Goal: Task Accomplishment & Management: Use online tool/utility

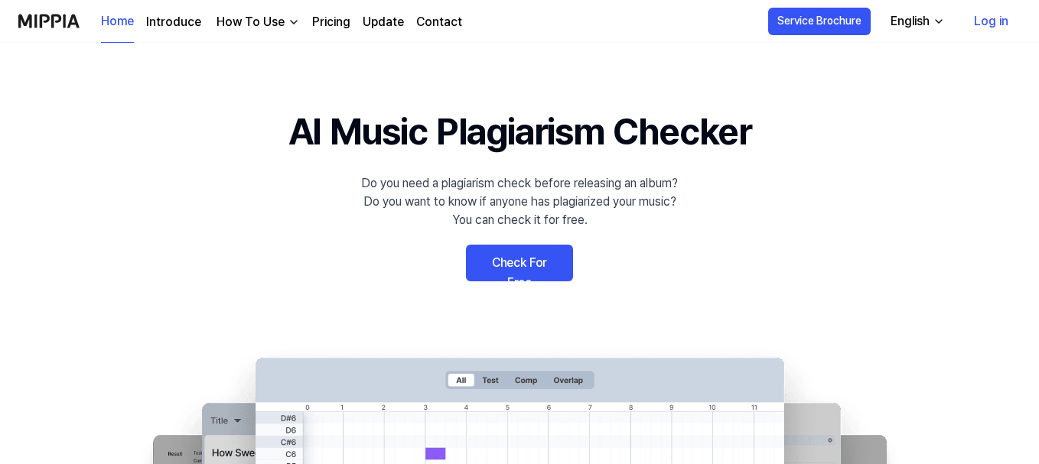
click at [507, 262] on link "Check For Free" at bounding box center [519, 263] width 107 height 37
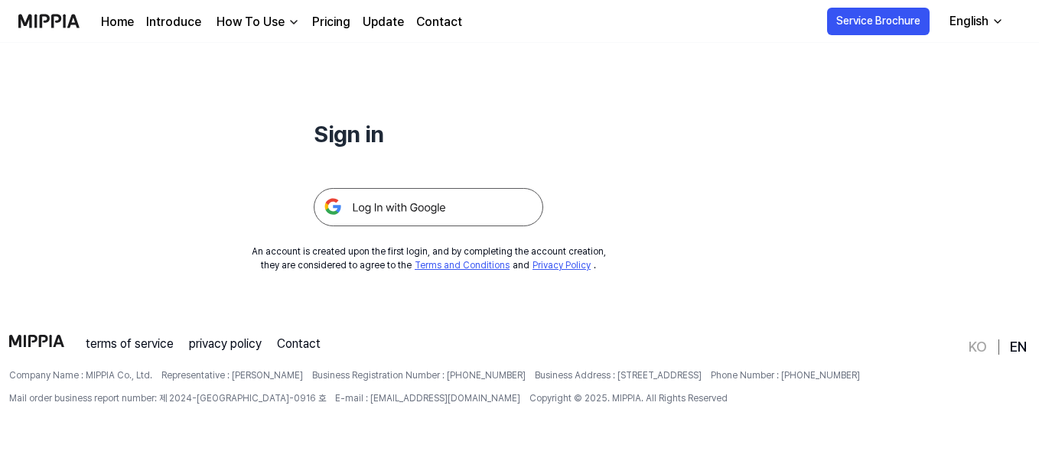
scroll to position [147, 0]
click at [412, 219] on img at bounding box center [429, 206] width 230 height 38
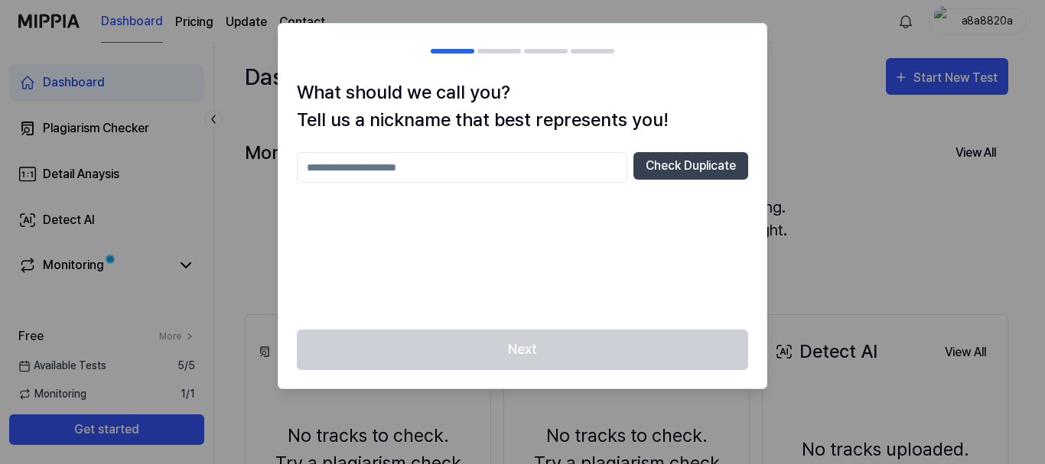
click at [419, 175] on input "text" at bounding box center [462, 167] width 331 height 31
type input "*****"
click at [668, 177] on button "Check Duplicate" at bounding box center [691, 166] width 115 height 28
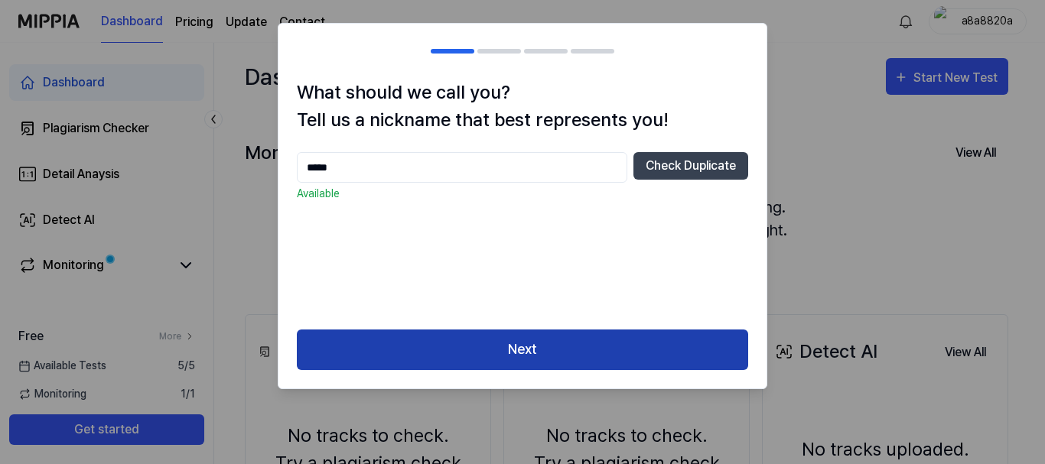
click at [468, 362] on button "Next" at bounding box center [522, 350] width 451 height 41
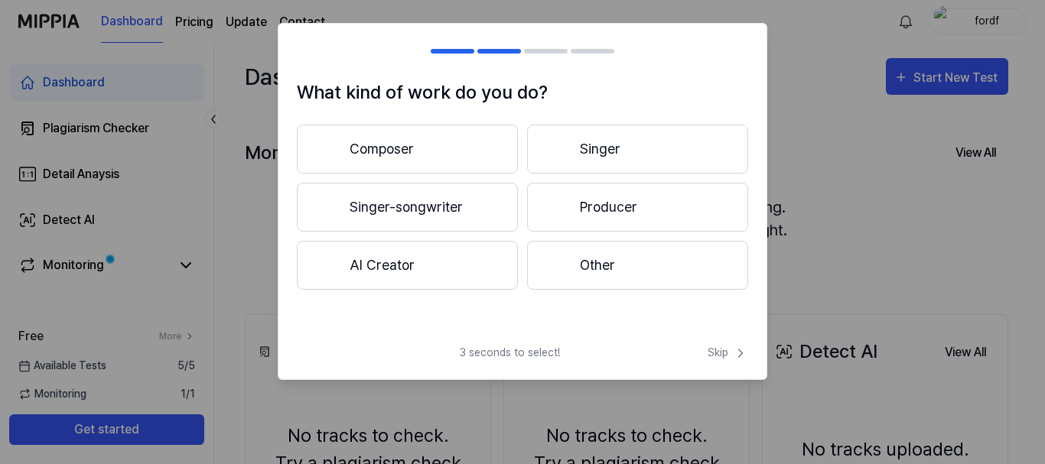
click at [573, 255] on button "Other" at bounding box center [637, 265] width 221 height 49
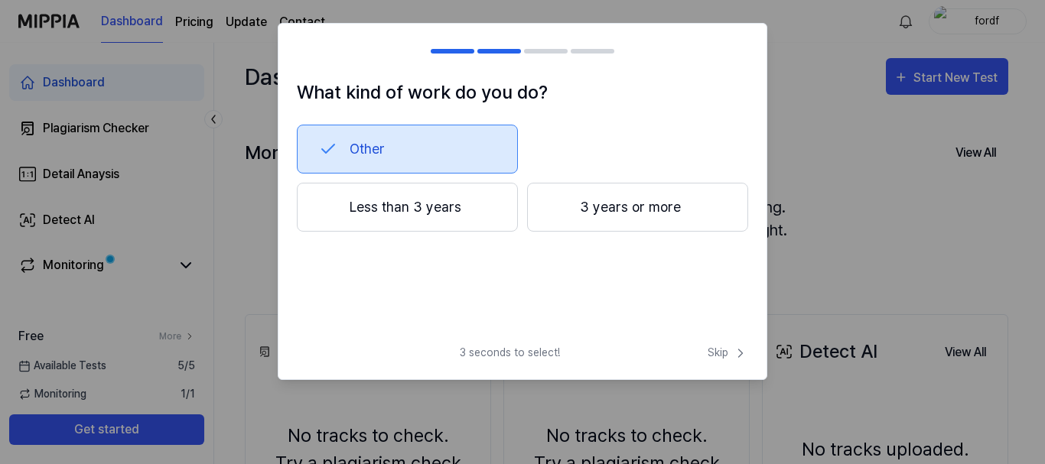
click at [617, 213] on button "3 years or more" at bounding box center [637, 207] width 221 height 49
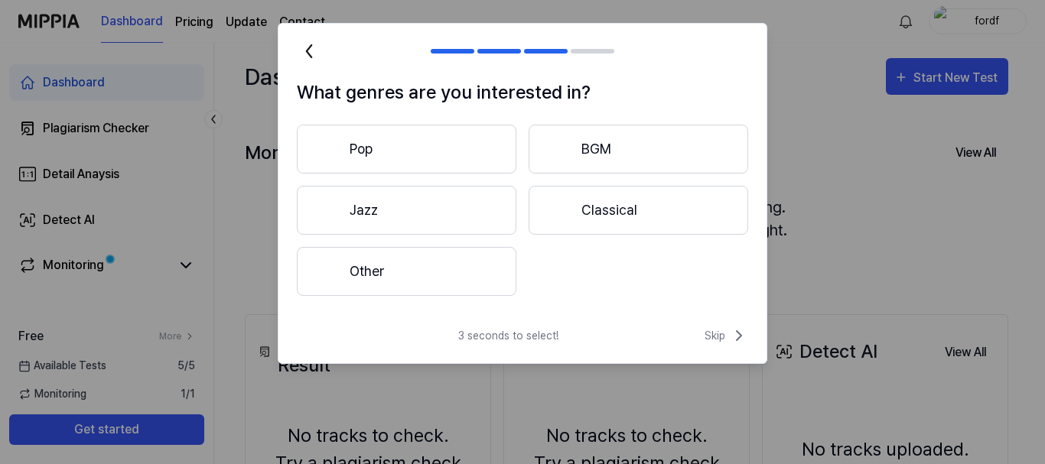
click at [387, 272] on button "Other" at bounding box center [407, 271] width 220 height 49
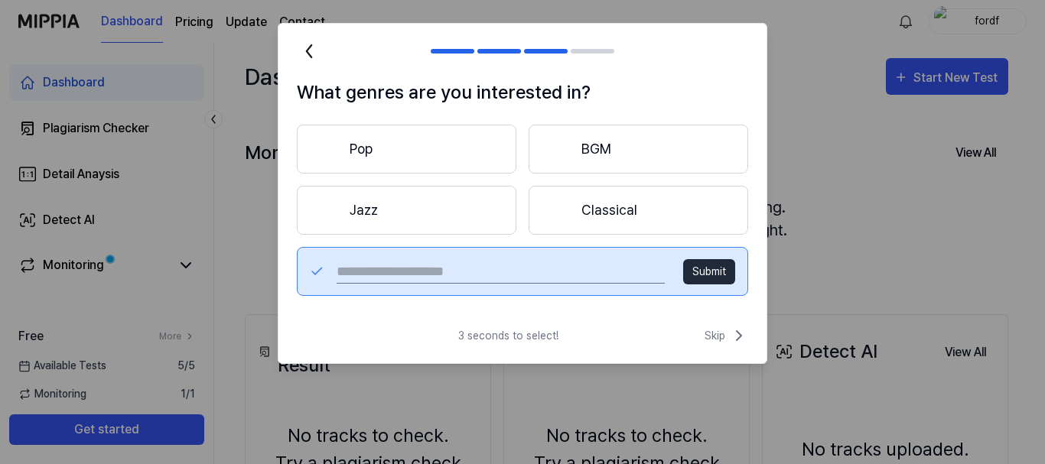
click at [458, 271] on input "text" at bounding box center [501, 271] width 328 height 24
type input "**********"
click at [698, 270] on button "Submit" at bounding box center [709, 271] width 52 height 25
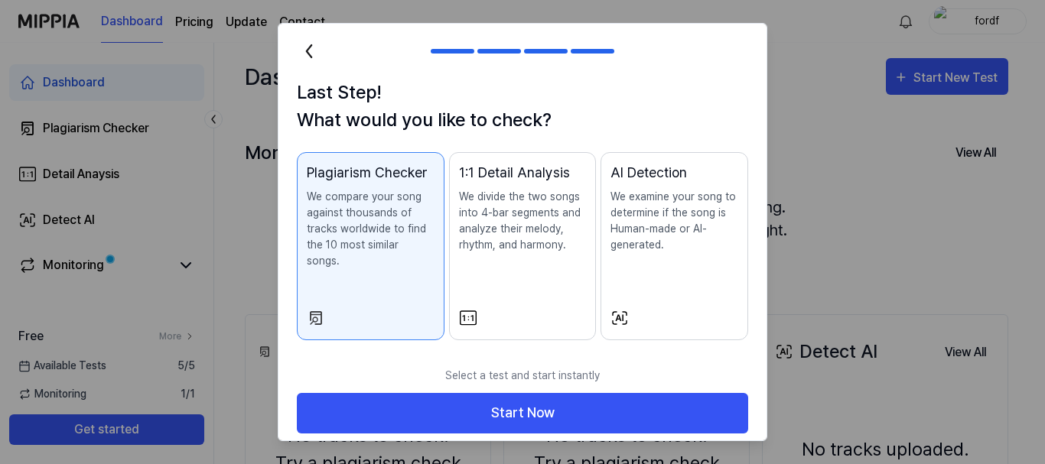
click at [512, 230] on p "We divide the two songs into 4-bar segments and analyze their melody, rhythm, a…" at bounding box center [523, 221] width 128 height 64
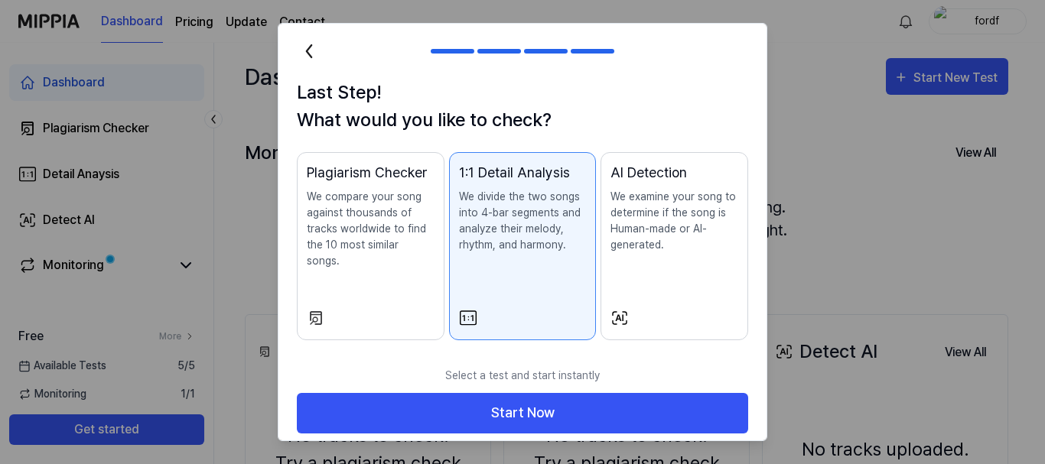
click at [643, 230] on p "We examine your song to determine if the song is Human-made or AI-generated." at bounding box center [675, 221] width 128 height 64
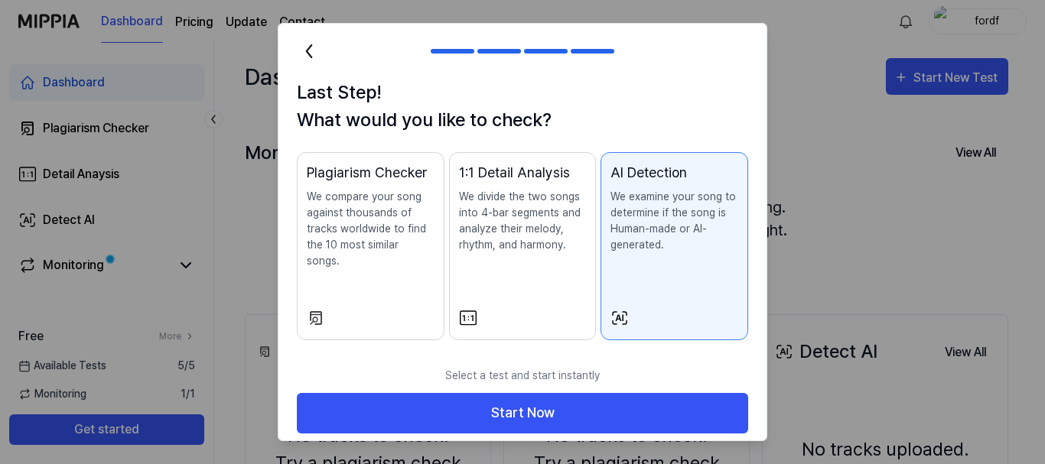
click at [331, 222] on p "We compare your song against thousands of tracks worldwide to find the 10 most …" at bounding box center [371, 229] width 128 height 80
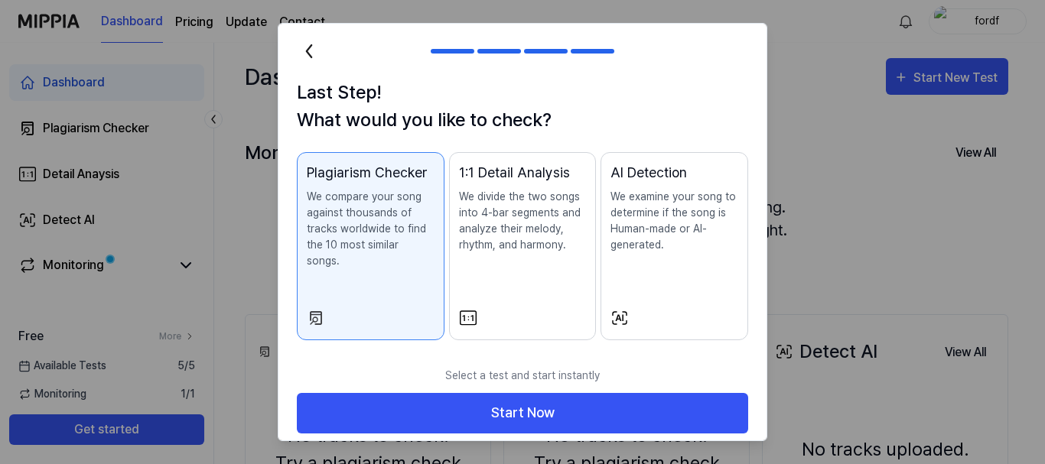
click at [476, 190] on p "We divide the two songs into 4-bar segments and analyze their melody, rhythm, a…" at bounding box center [523, 221] width 128 height 64
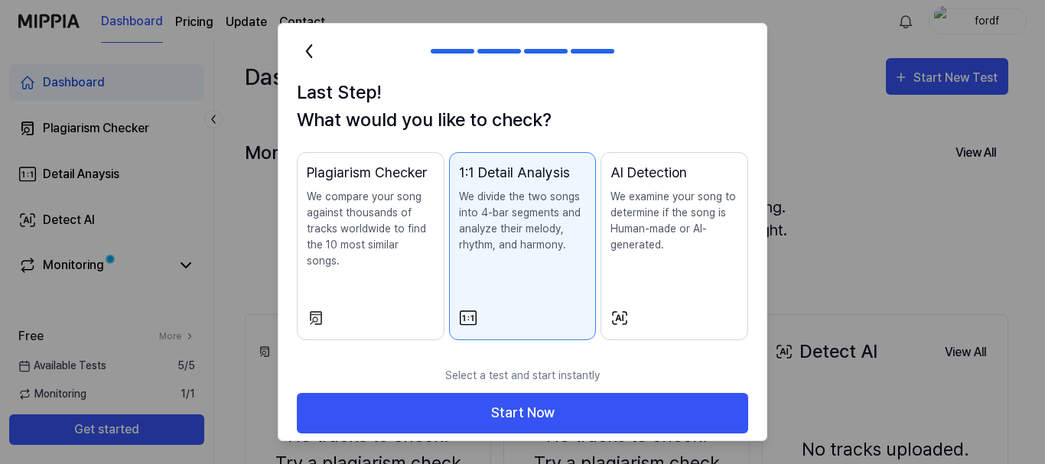
click at [659, 189] on p "We examine your song to determine if the song is Human-made or AI-generated." at bounding box center [675, 221] width 128 height 64
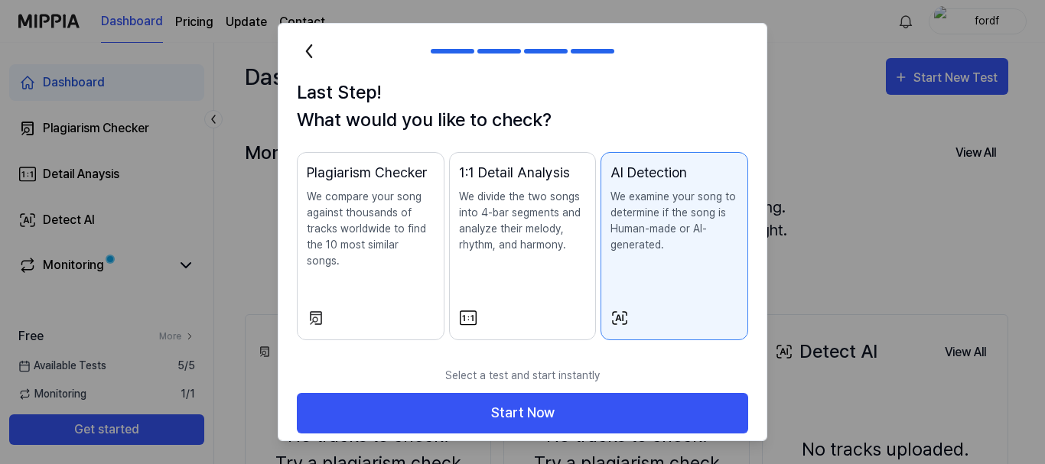
click at [299, 194] on button "Plagiarism Checker We compare your song against thousands of tracks worldwide t…" at bounding box center [371, 246] width 148 height 188
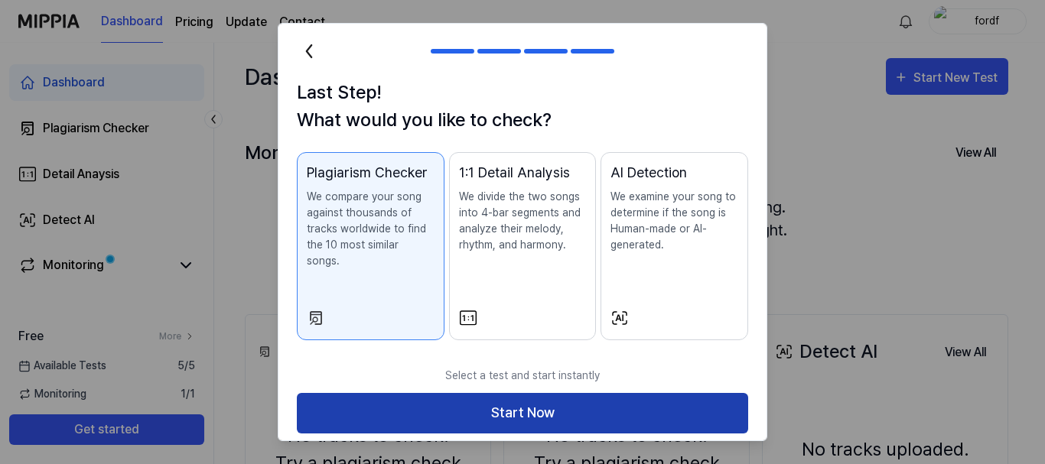
click at [441, 395] on button "Start Now" at bounding box center [522, 413] width 451 height 41
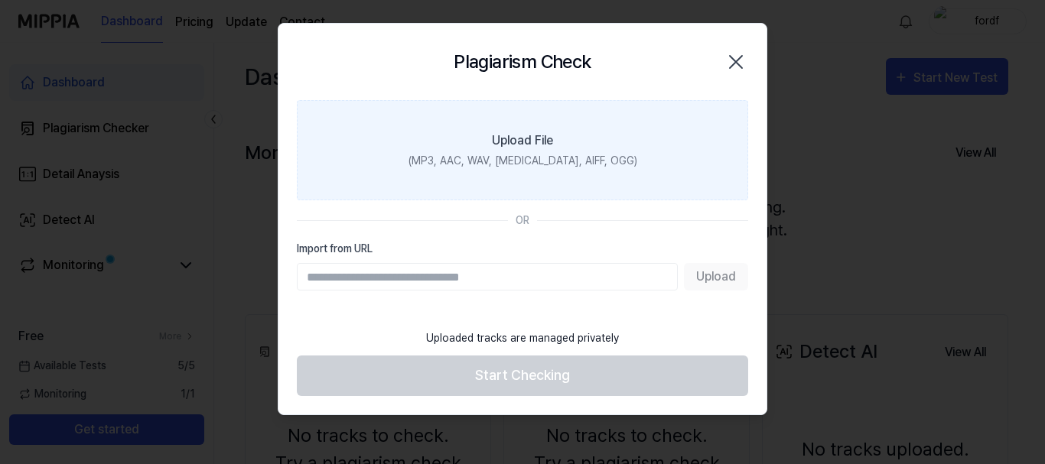
click at [523, 144] on div "Upload File" at bounding box center [522, 141] width 61 height 18
click at [0, 0] on input "Upload File (MP3, AAC, WAV, [MEDICAL_DATA], AIFF, OGG)" at bounding box center [0, 0] width 0 height 0
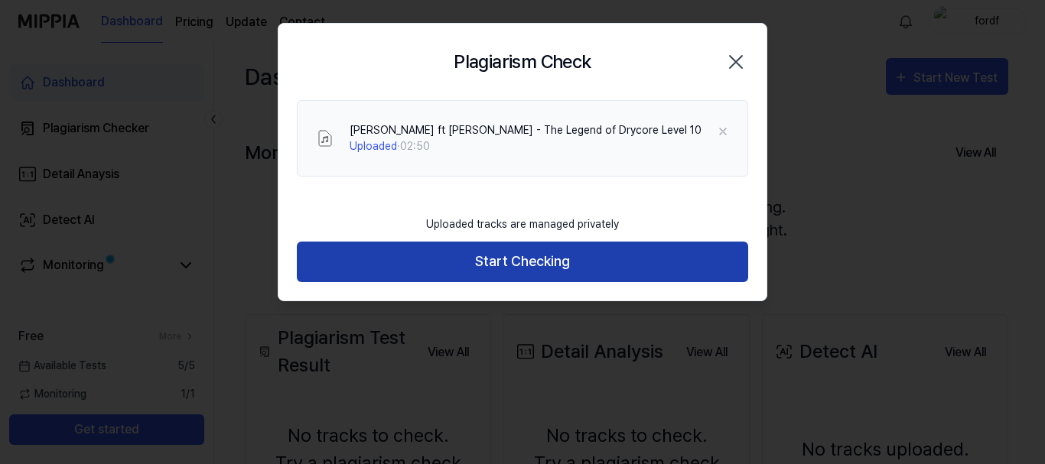
click at [513, 265] on button "Start Checking" at bounding box center [522, 262] width 451 height 41
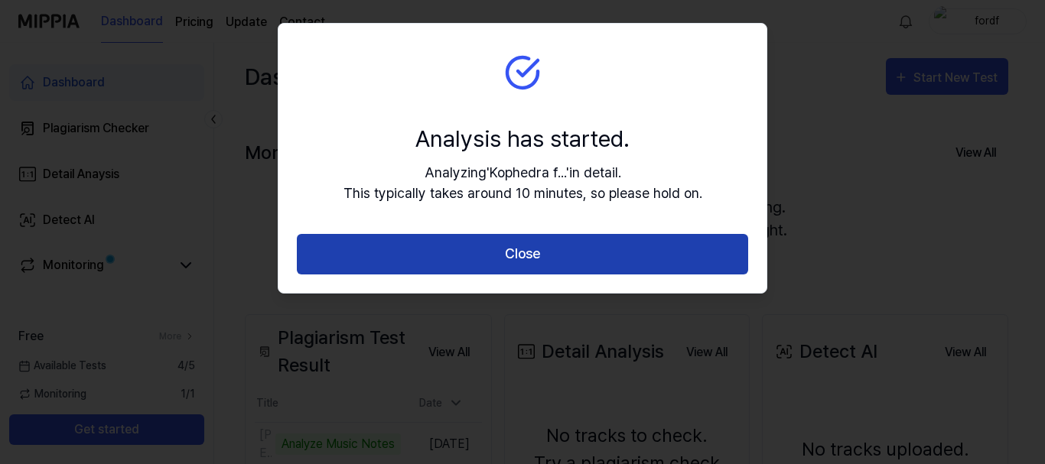
click at [542, 258] on button "Close" at bounding box center [522, 254] width 451 height 41
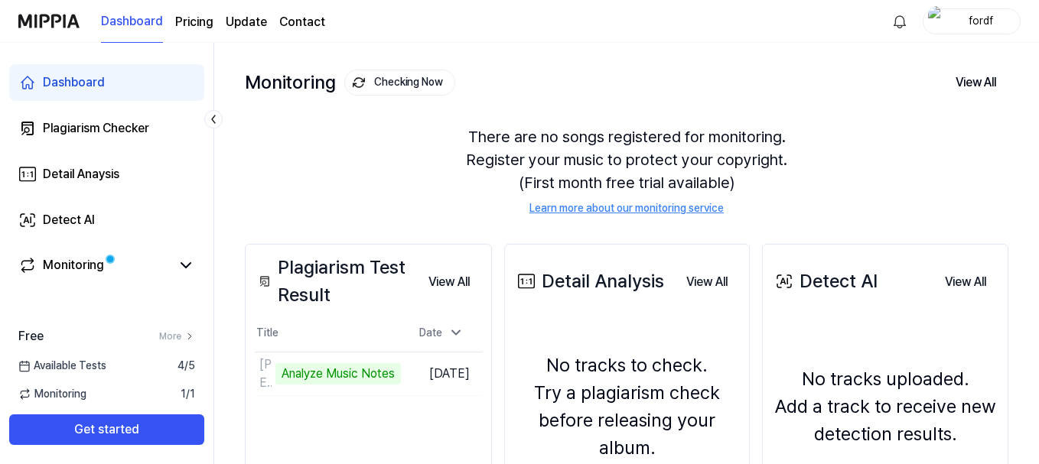
scroll to position [153, 0]
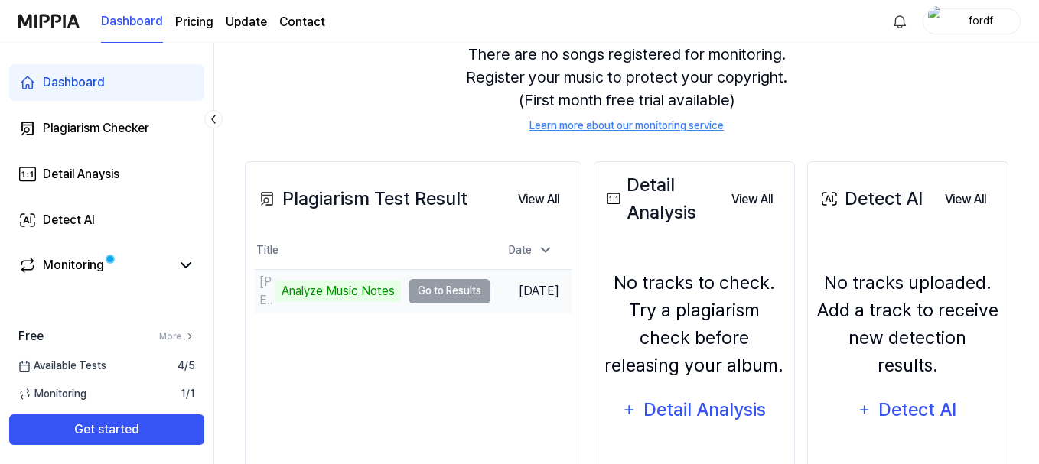
click at [427, 291] on td "Kophedra ft Missie - The Legend of Drycore Level 10 Analyze Music Notes Go to R…" at bounding box center [373, 291] width 236 height 43
click at [367, 292] on div "Analyze Music Notes" at bounding box center [337, 291] width 125 height 21
click at [469, 285] on td "Kophedra ft Missie - The Legend of Drycore Level 10 Analyze Music Notes Go to R…" at bounding box center [373, 291] width 236 height 43
click at [315, 292] on div "Analyze Music Notes" at bounding box center [337, 291] width 125 height 21
click at [450, 292] on td "Kophedra ft Missie - The Legend of Drycore Level 10 Analyze Music Notes Go to R…" at bounding box center [373, 291] width 236 height 43
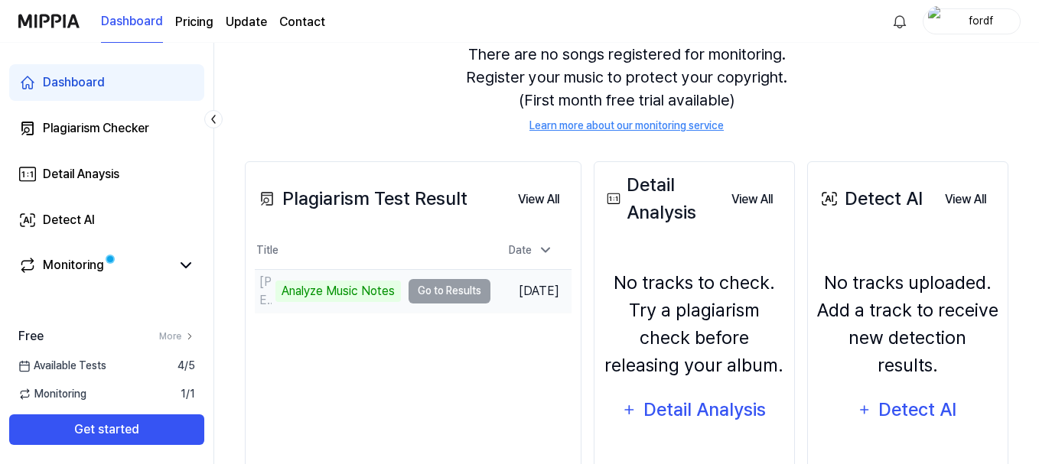
click at [459, 290] on td "Kophedra ft Missie - The Legend of Drycore Level 10 Analyze Music Notes Go to R…" at bounding box center [373, 291] width 236 height 43
click at [323, 295] on div "Analyze Music Notes" at bounding box center [337, 291] width 125 height 21
click at [438, 295] on td "Kophedra ft Missie - The Legend of Drycore Level 10 Analyze Music Notes Go to R…" at bounding box center [373, 291] width 236 height 43
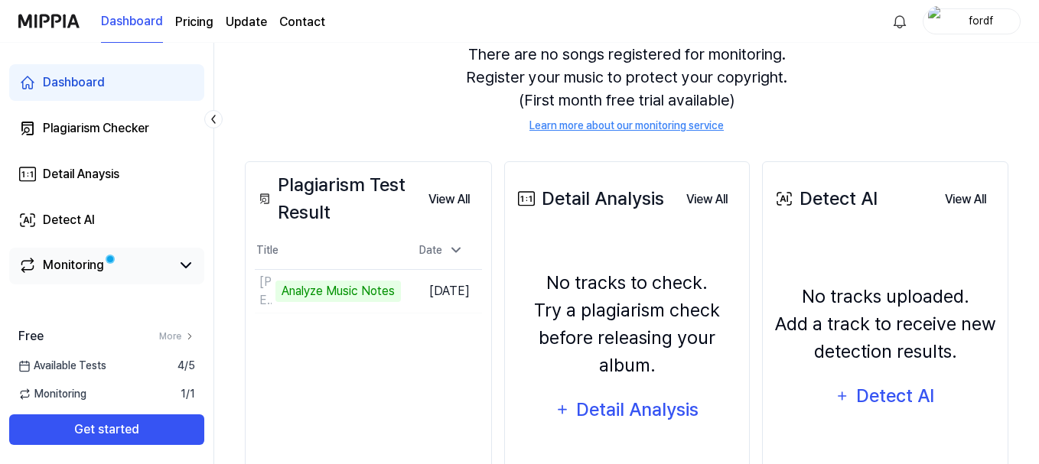
click at [152, 270] on link "Monitoring" at bounding box center [94, 265] width 152 height 18
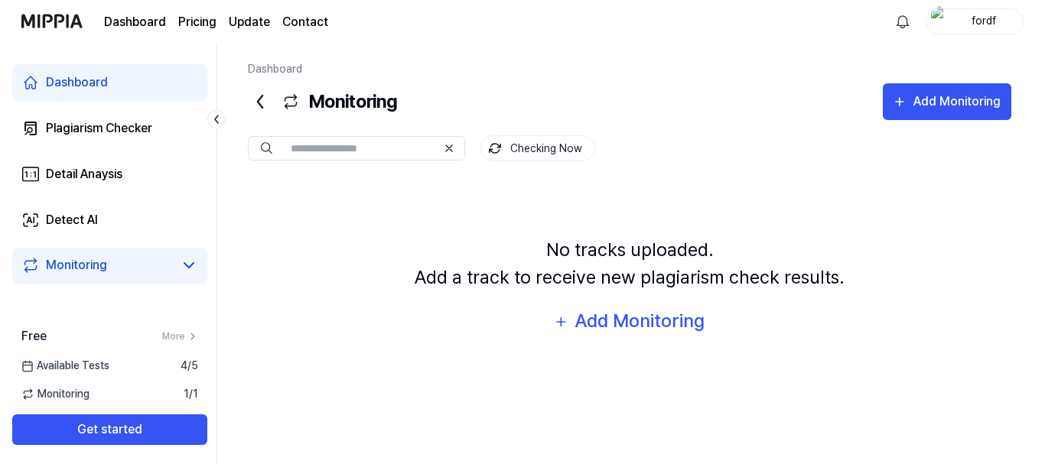
scroll to position [0, 0]
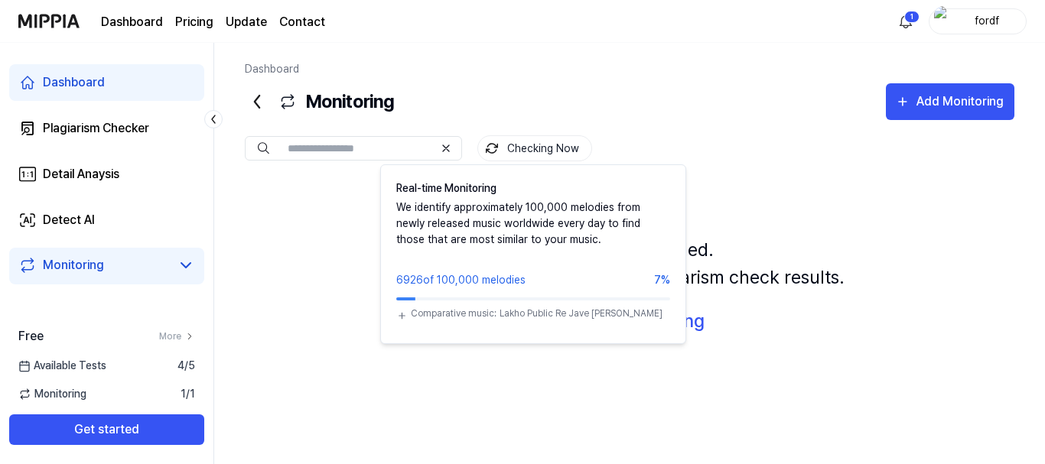
click at [528, 146] on button "Checking Now" at bounding box center [534, 148] width 115 height 26
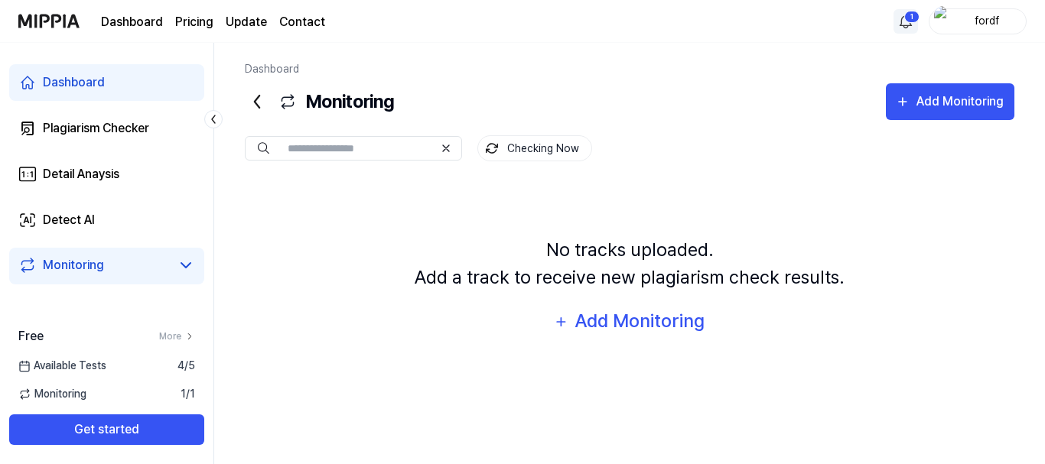
click at [907, 17] on html "Dashboard Pricing Update Contact 1 fordf Dashboard Plagiarism Checker Detail An…" at bounding box center [522, 232] width 1045 height 464
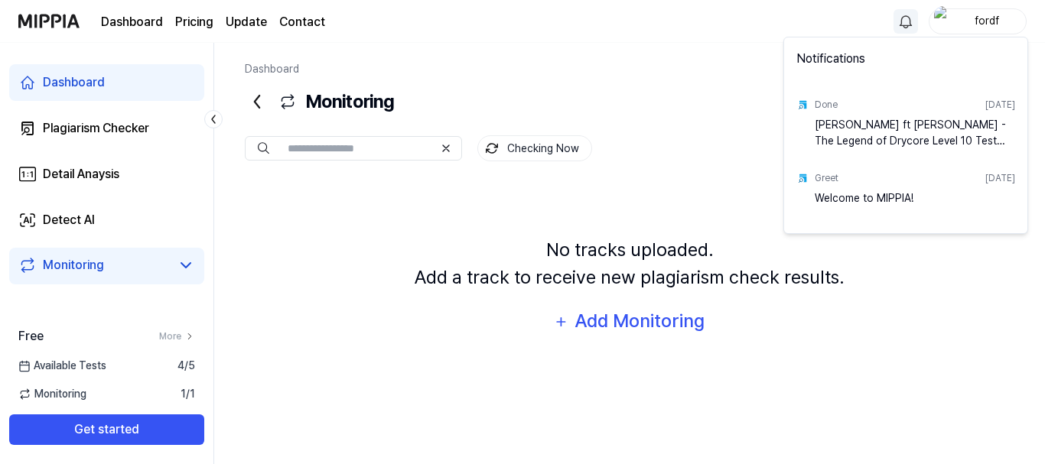
click at [935, 136] on div "Kophedra ft Missie - The Legend of Drycore Level 10 Test Complete!" at bounding box center [915, 132] width 200 height 31
click at [926, 112] on div "Done Sep 6, 2025" at bounding box center [915, 105] width 200 height 24
click at [292, 309] on html "Dashboard Pricing Update Contact fordf Dashboard Plagiarism Checker Detail Anay…" at bounding box center [522, 232] width 1045 height 464
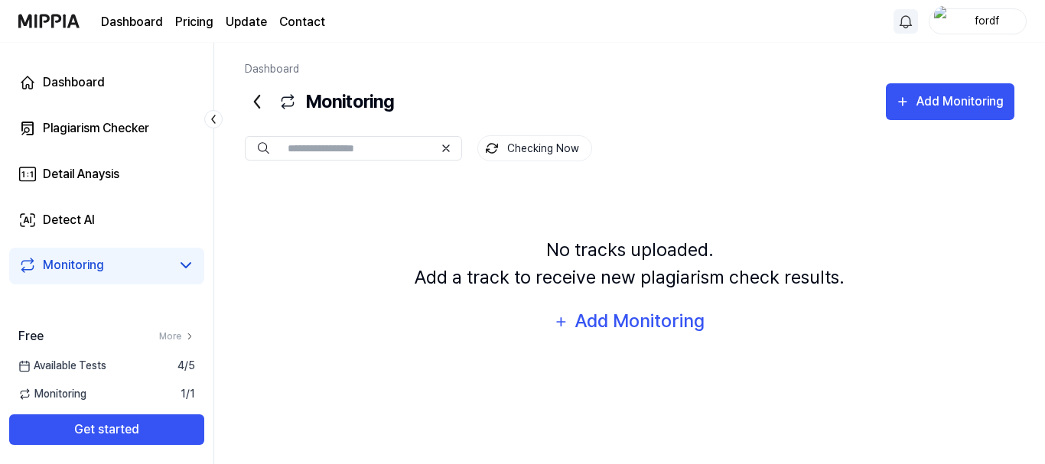
click at [906, 23] on html "Dashboard Pricing Update Contact fordf Dashboard Plagiarism Checker Detail Anay…" at bounding box center [522, 232] width 1045 height 464
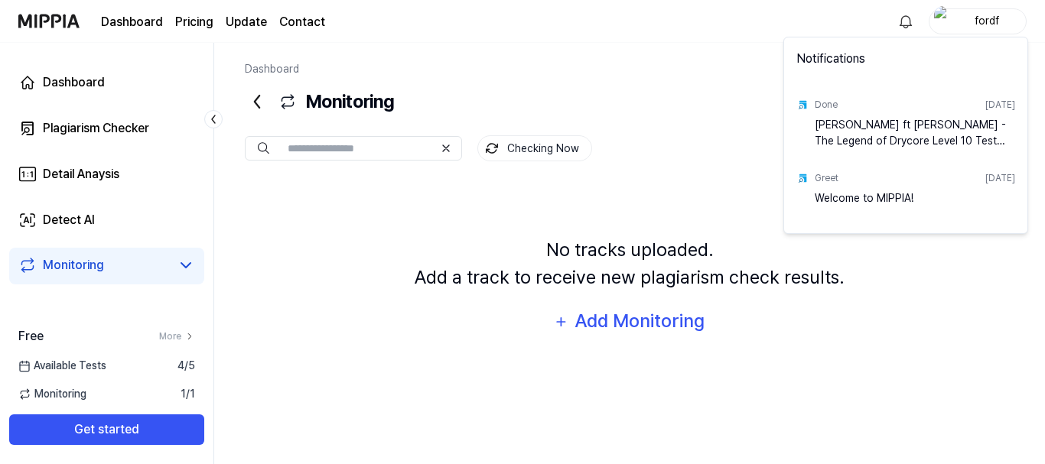
click at [148, 373] on html "Dashboard Pricing Update Contact fordf Dashboard Plagiarism Checker Detail Anay…" at bounding box center [522, 232] width 1045 height 464
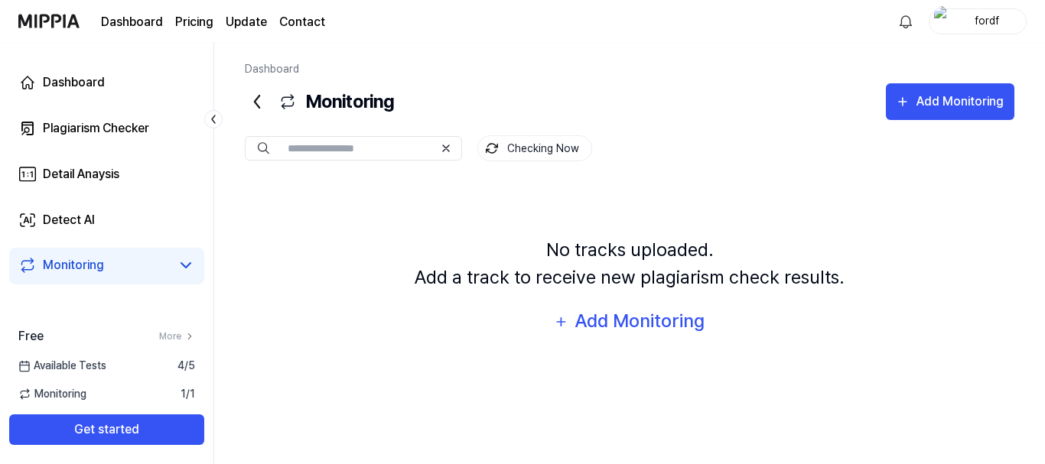
click at [148, 365] on div "Available Tests 4 / 5" at bounding box center [106, 366] width 213 height 16
click at [79, 371] on span "Available Tests" at bounding box center [62, 366] width 88 height 16
click at [173, 334] on link "More" at bounding box center [177, 337] width 36 height 14
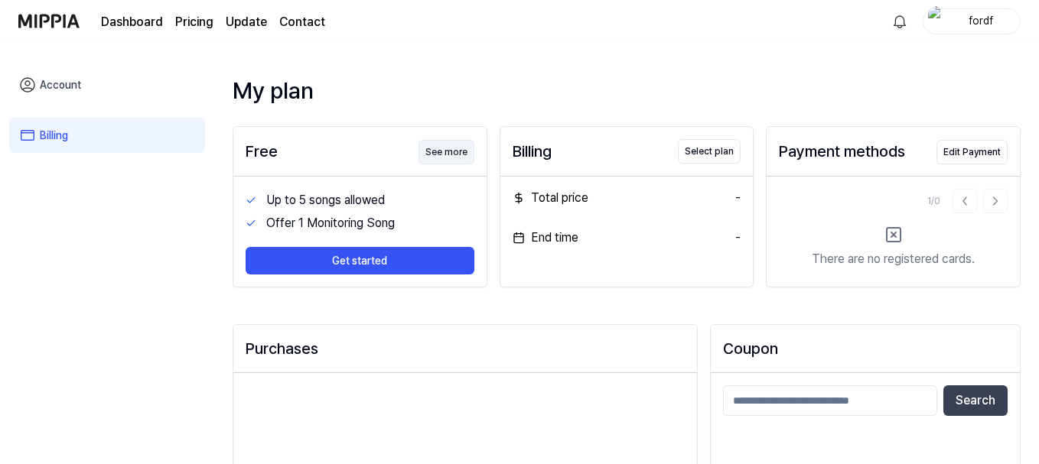
click at [445, 146] on button "See more" at bounding box center [447, 152] width 56 height 24
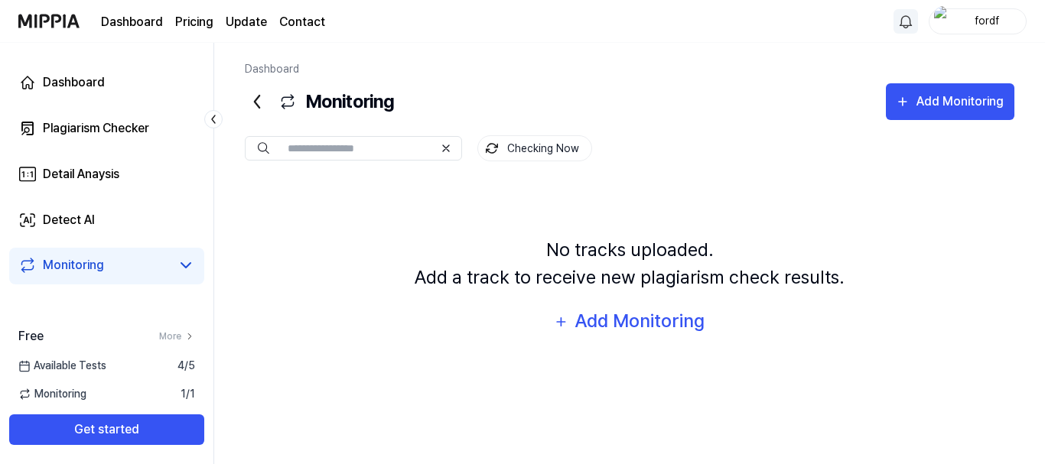
click at [907, 24] on html "Dashboard Pricing Update Contact fordf Dashboard Plagiarism Checker Detail Anay…" at bounding box center [522, 232] width 1045 height 464
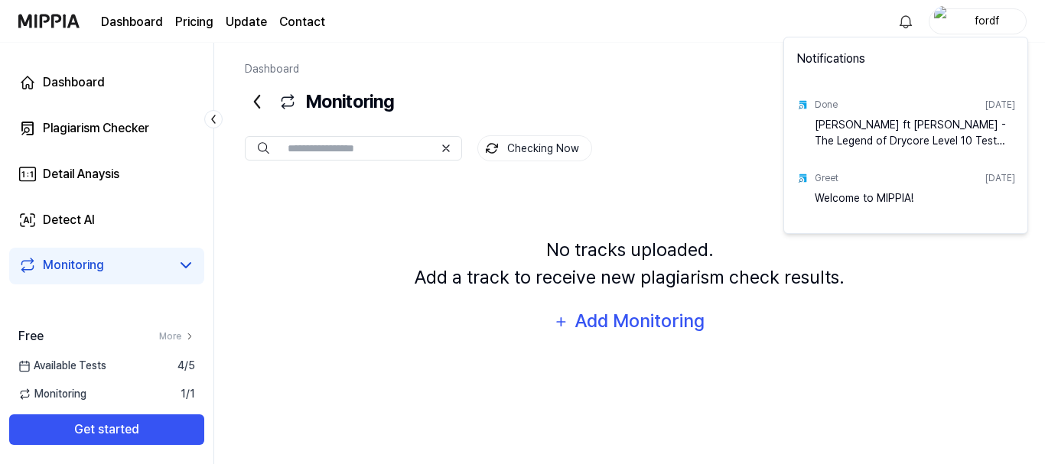
click at [334, 269] on html "Dashboard Pricing Update Contact fordf Dashboard Plagiarism Checker Detail Anay…" at bounding box center [522, 232] width 1045 height 464
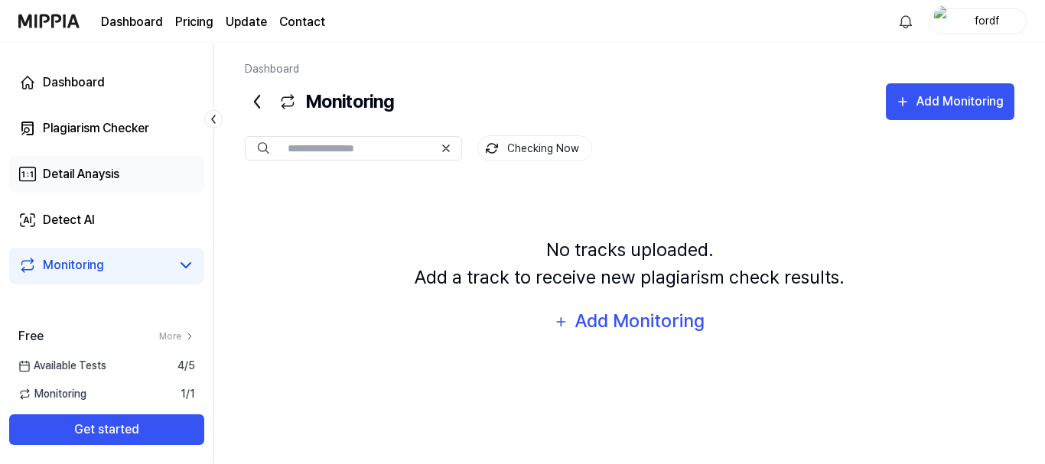
click at [107, 176] on div "Detail Anaysis" at bounding box center [81, 174] width 77 height 18
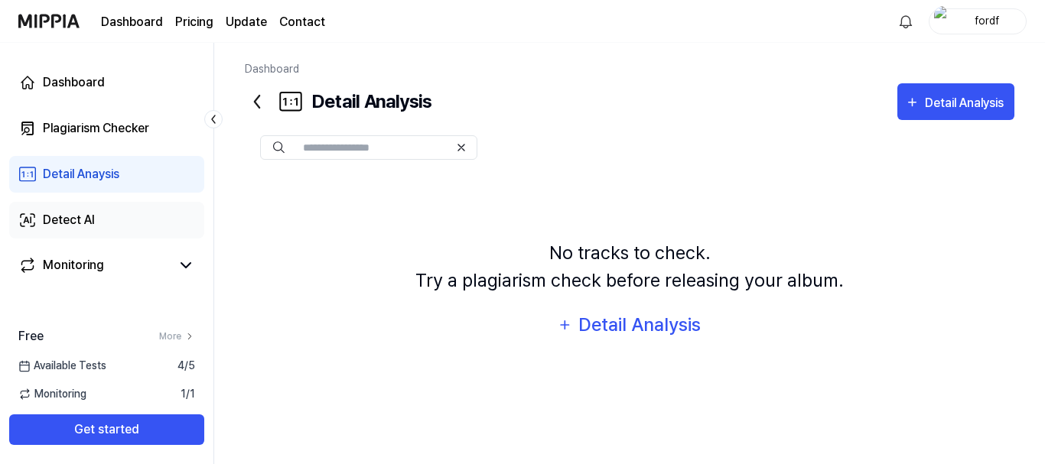
click at [99, 216] on link "Detect AI" at bounding box center [106, 220] width 195 height 37
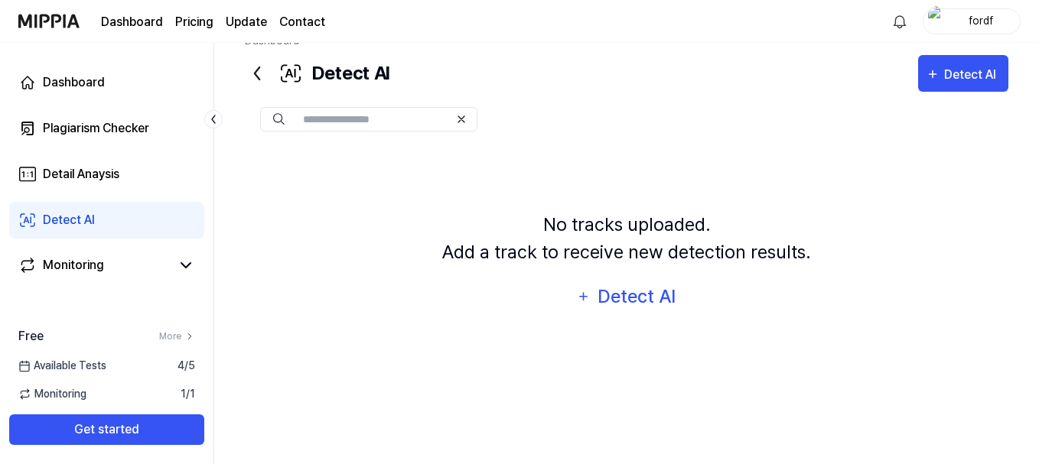
scroll to position [44, 0]
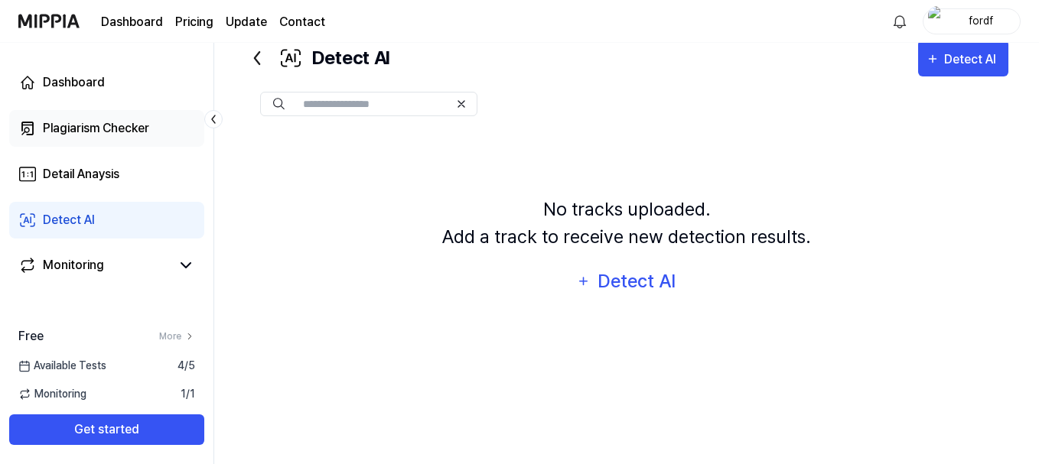
click at [96, 132] on div "Plagiarism Checker" at bounding box center [96, 128] width 106 height 18
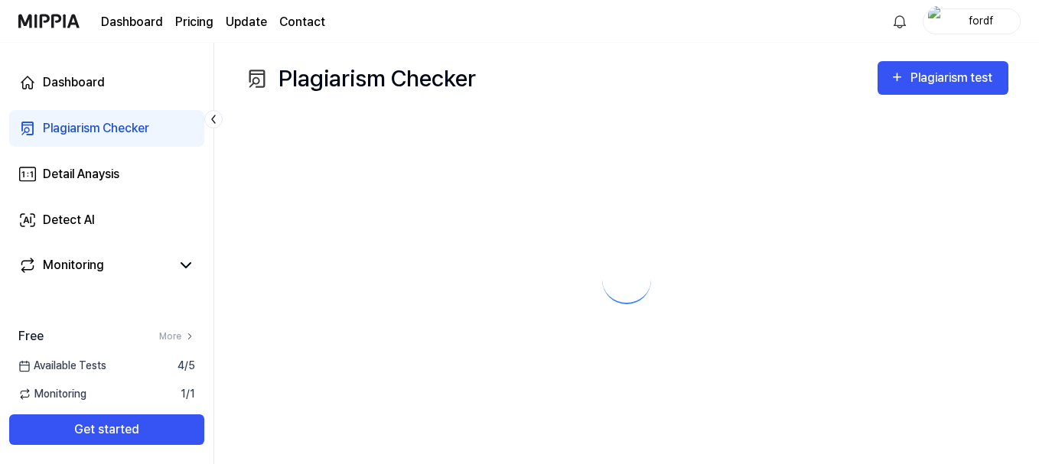
scroll to position [0, 0]
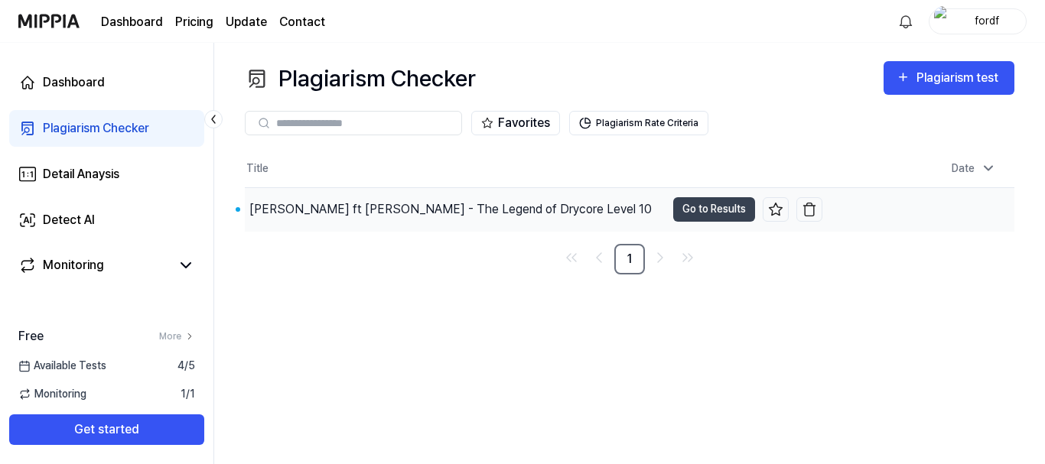
click at [465, 199] on div "[PERSON_NAME] ft [PERSON_NAME] - The Legend of Drycore Level 10" at bounding box center [455, 209] width 421 height 43
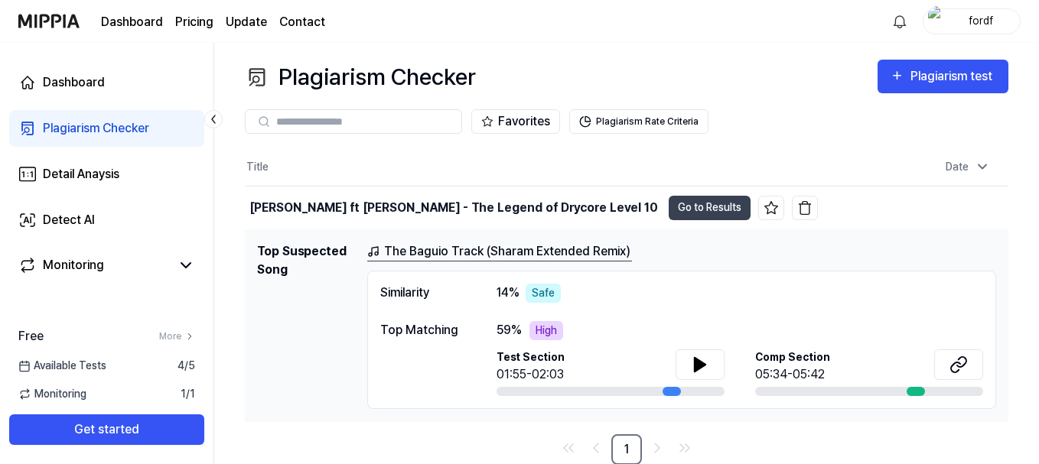
scroll to position [2, 0]
click at [578, 246] on link "The Baguio Track (Sharam Extended Remix)" at bounding box center [499, 251] width 265 height 19
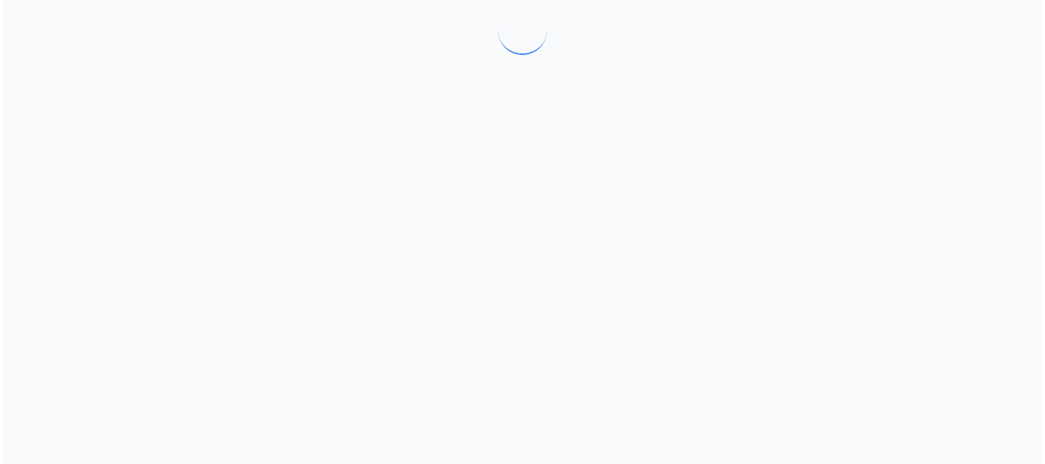
scroll to position [0, 0]
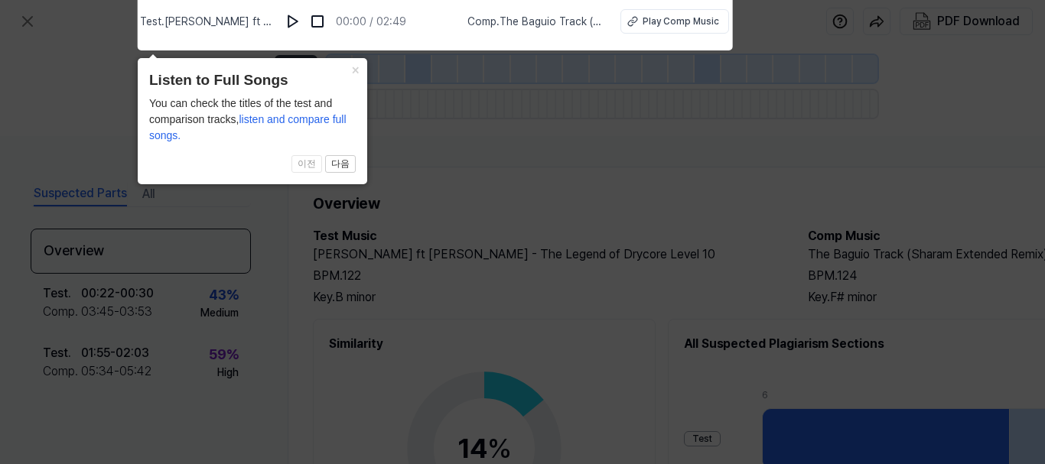
click at [497, 307] on icon at bounding box center [522, 228] width 1045 height 472
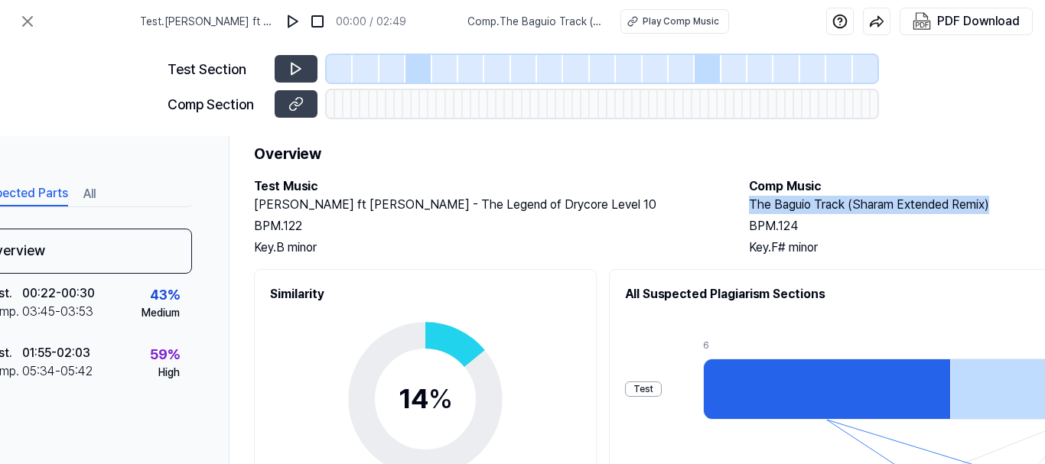
scroll to position [50, 289]
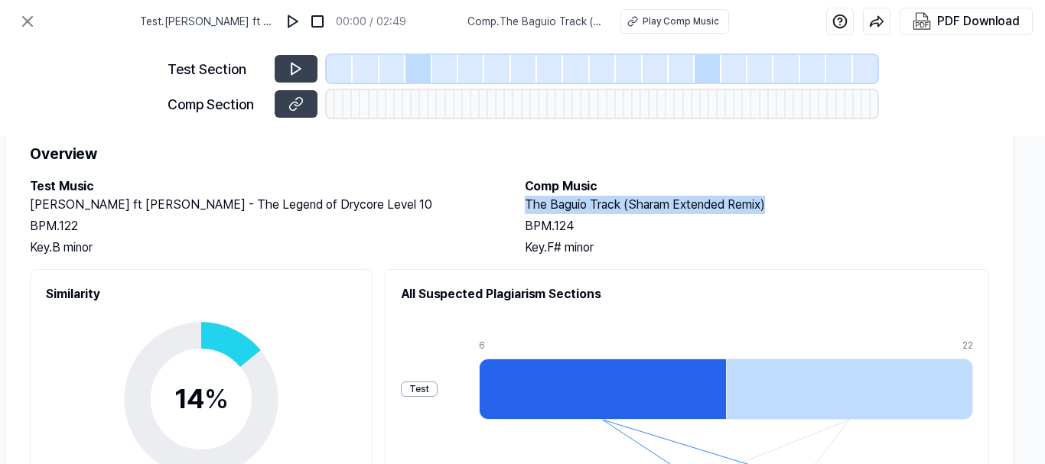
drag, startPoint x: 811, startPoint y: 200, endPoint x: 807, endPoint y: 213, distance: 13.6
click at [807, 213] on h2 "The Baguio Track (Sharam Extended Remix)" at bounding box center [757, 205] width 464 height 18
copy h2 "The Baguio Track (Sharam Extended Remix)"
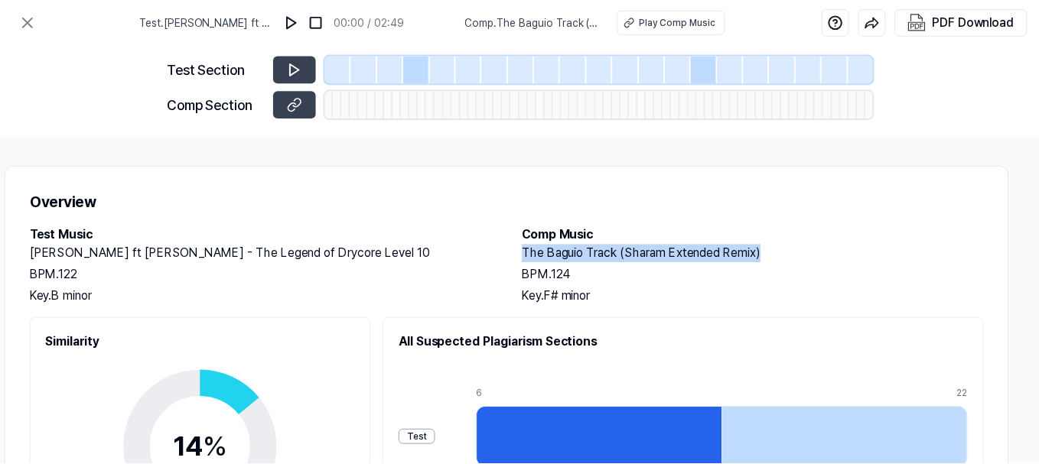
scroll to position [0, 289]
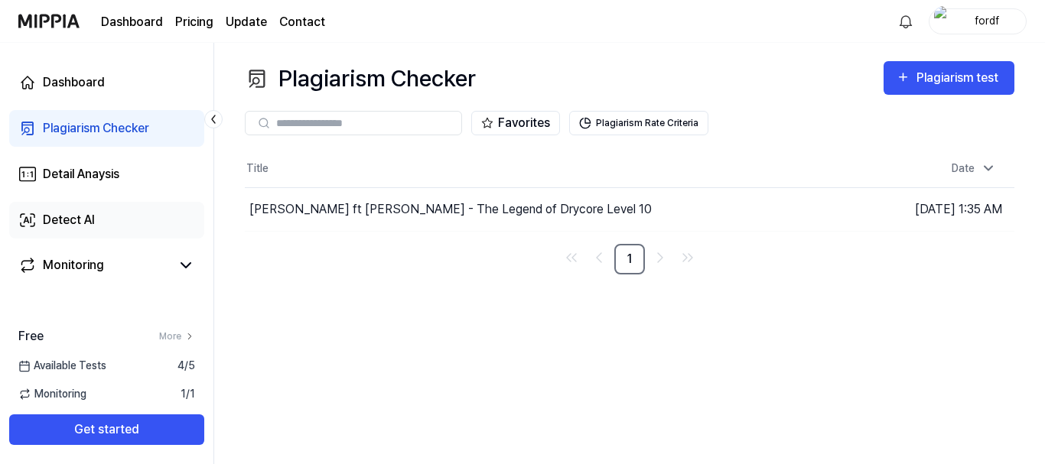
click at [93, 209] on link "Detect AI" at bounding box center [106, 220] width 195 height 37
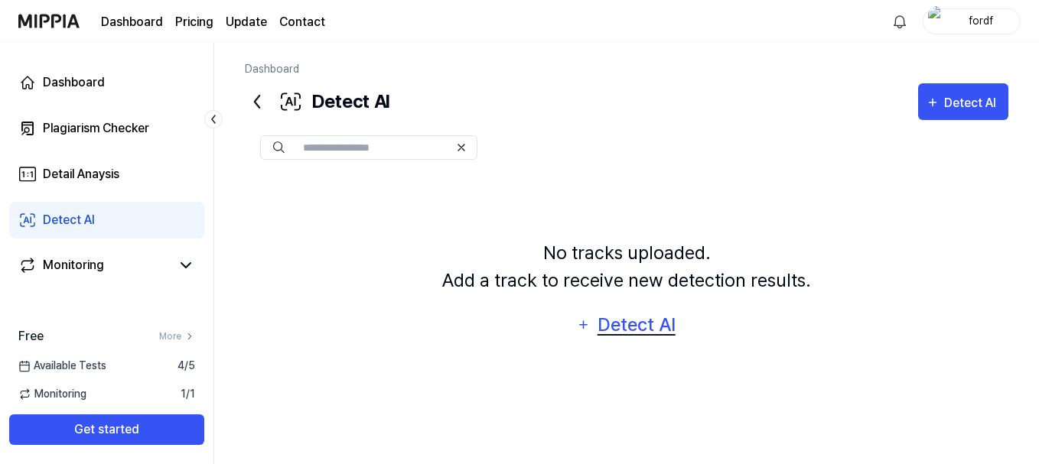
click at [645, 327] on div "Detect AI" at bounding box center [636, 325] width 82 height 29
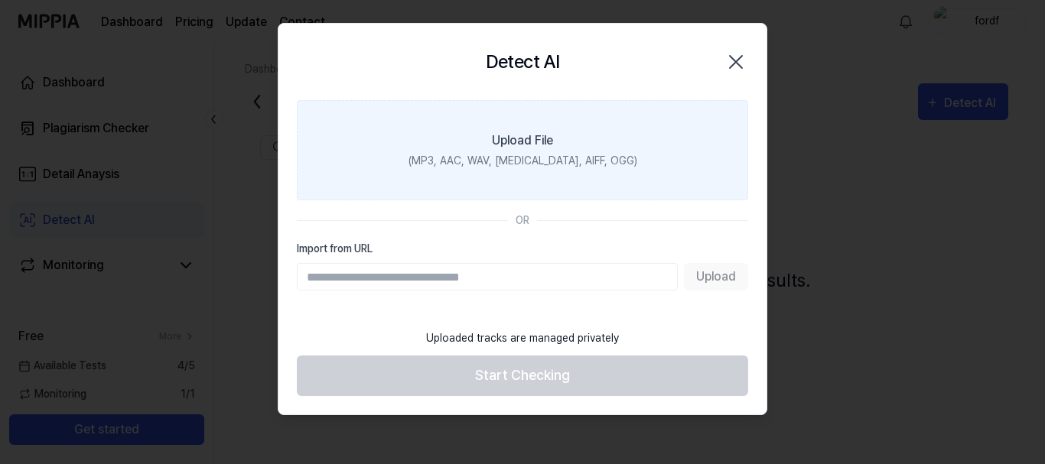
click at [509, 147] on div "Upload File" at bounding box center [522, 141] width 61 height 18
click at [0, 0] on input "Upload File (MP3, AAC, WAV, [MEDICAL_DATA], AIFF, OGG)" at bounding box center [0, 0] width 0 height 0
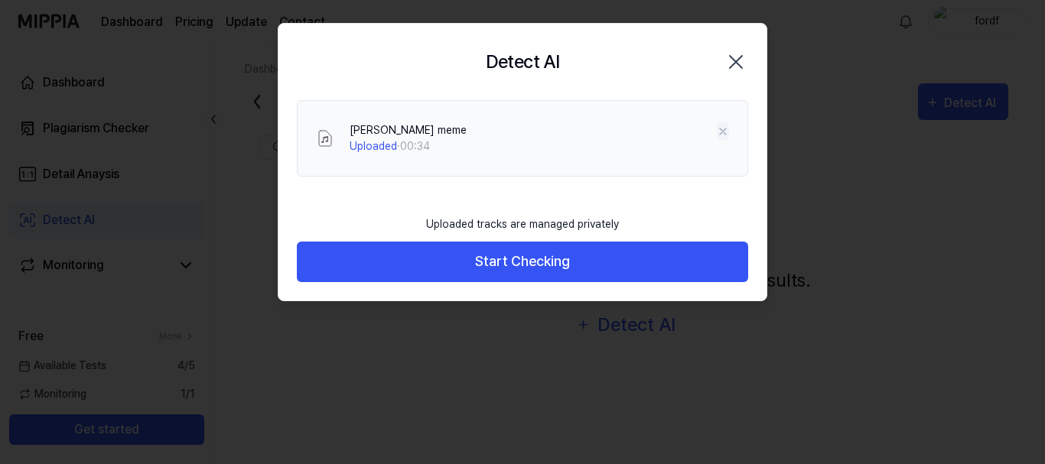
click at [726, 132] on icon at bounding box center [723, 131] width 12 height 12
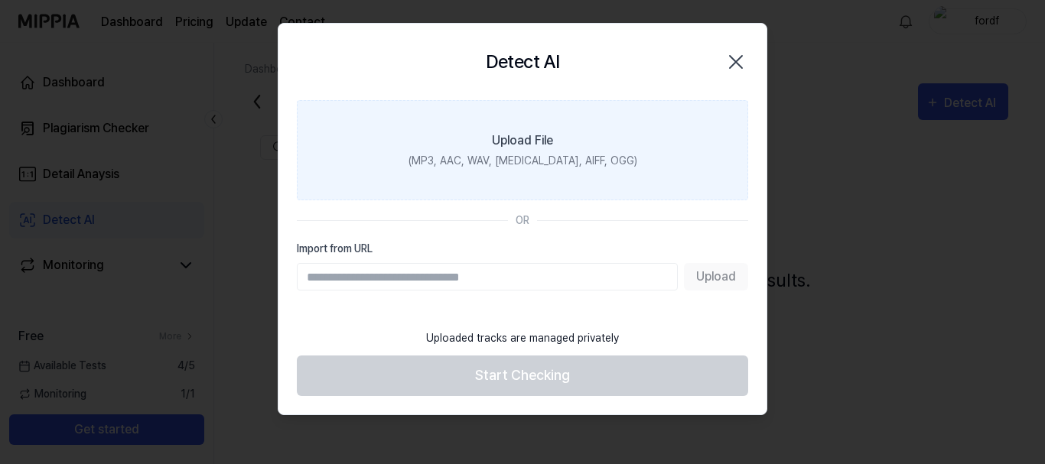
click at [530, 135] on div "Upload File" at bounding box center [522, 141] width 61 height 18
click at [0, 0] on input "Upload File (MP3, AAC, WAV, [MEDICAL_DATA], AIFF, OGG)" at bounding box center [0, 0] width 0 height 0
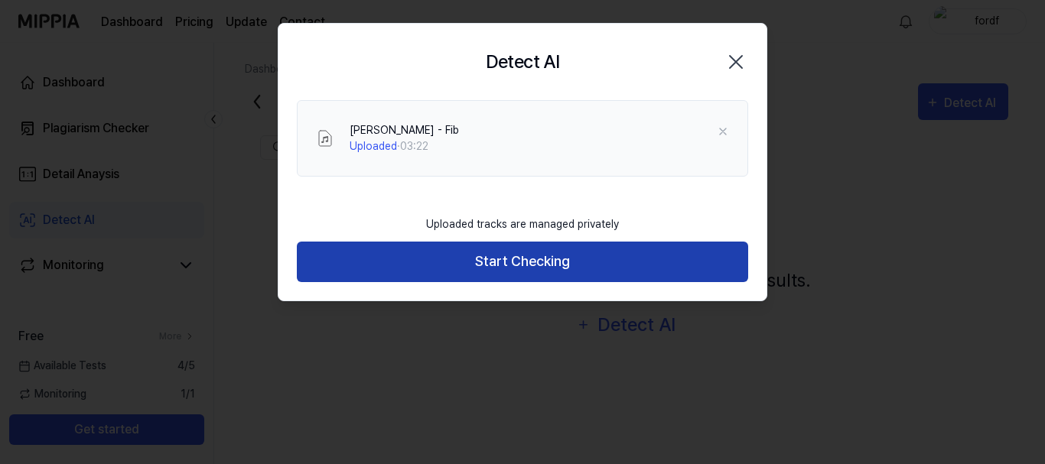
click at [554, 266] on button "Start Checking" at bounding box center [522, 262] width 451 height 41
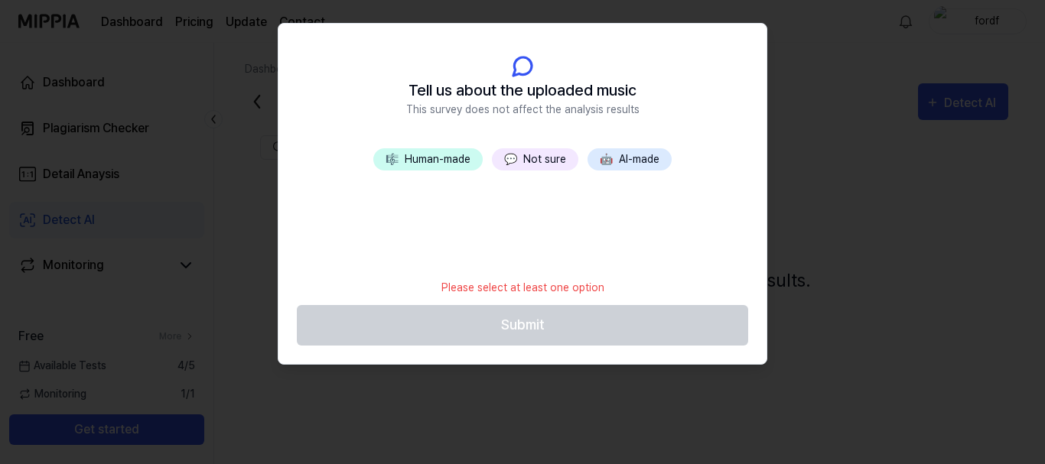
click at [521, 155] on button "💬 Not sure" at bounding box center [535, 159] width 86 height 22
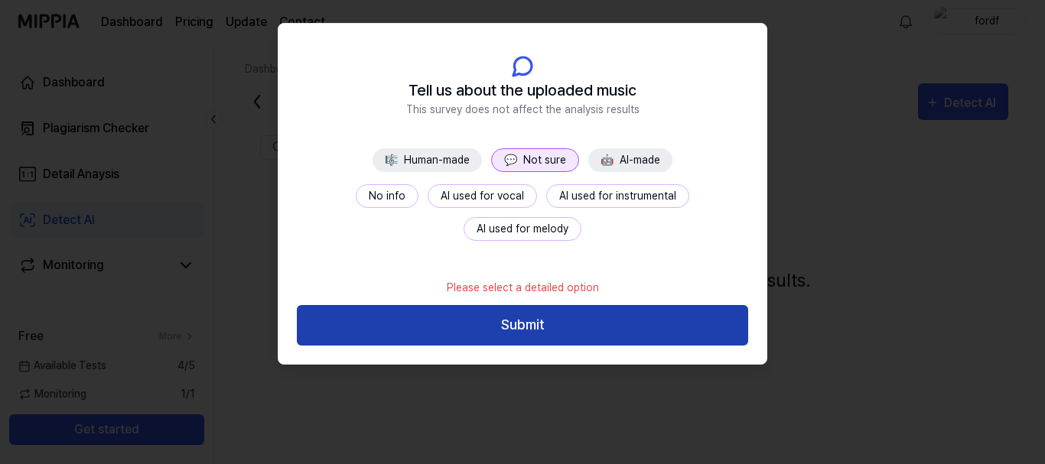
click at [533, 331] on button "Submit" at bounding box center [522, 325] width 451 height 41
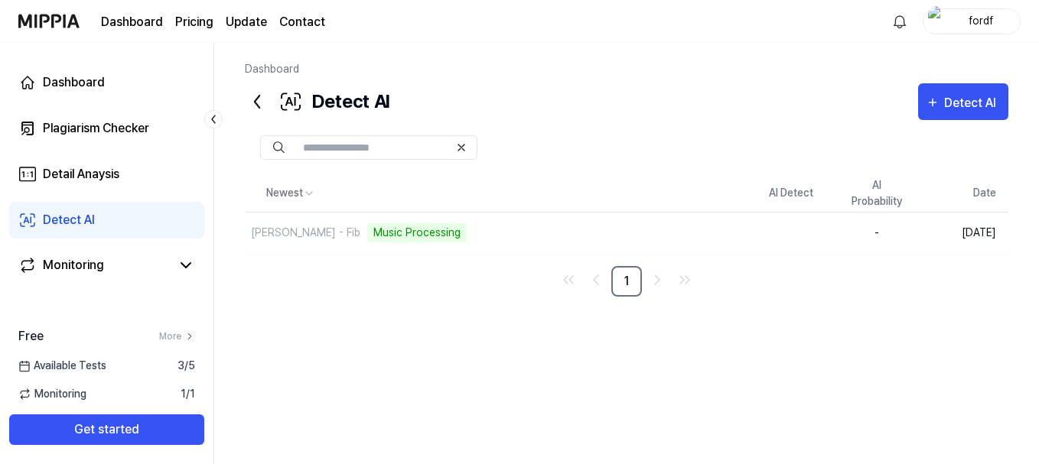
click at [522, 259] on div "Newest AI Detect AI Probability Date Missie - Fib Music Processing Delete - Sep…" at bounding box center [627, 236] width 764 height 122
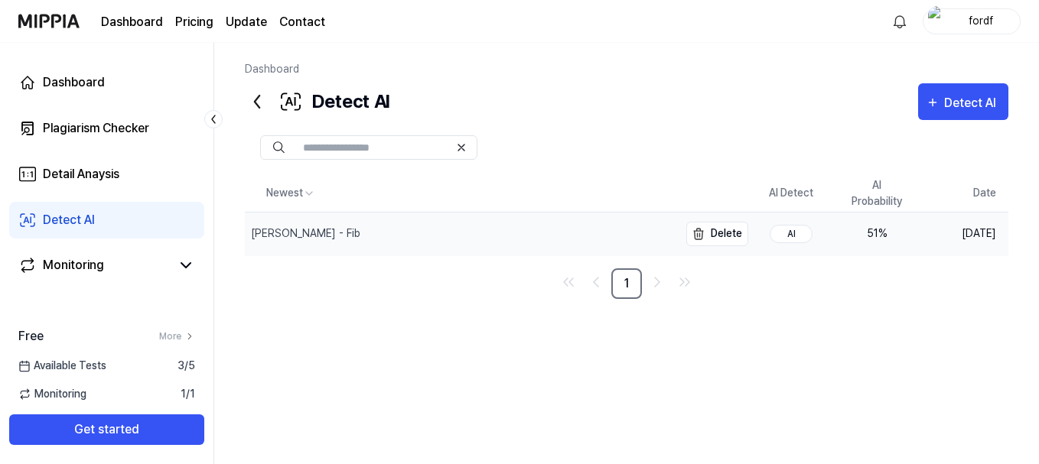
click at [318, 222] on div "[PERSON_NAME] - Fib" at bounding box center [462, 234] width 434 height 43
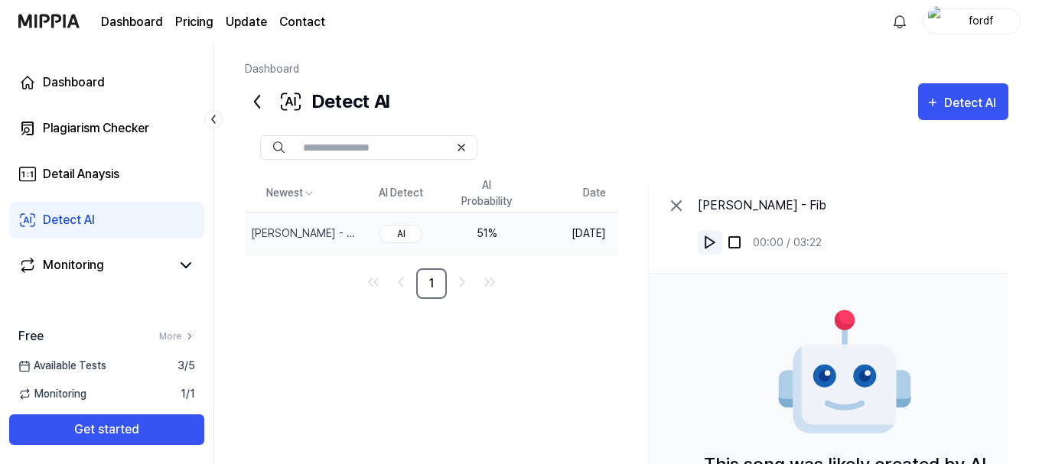
click at [718, 246] on img at bounding box center [709, 242] width 15 height 15
click at [950, 99] on div "Detect AI" at bounding box center [972, 103] width 57 height 20
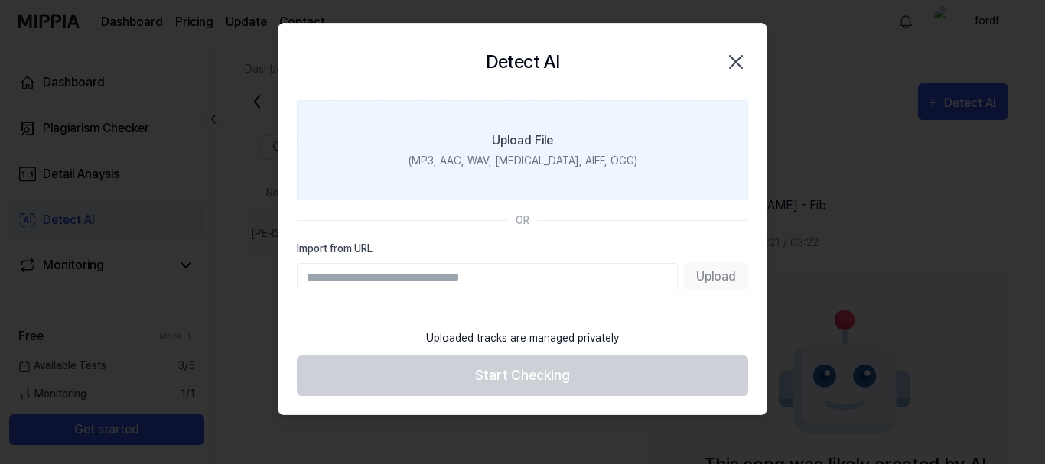
click at [564, 144] on label "Upload File (MP3, AAC, WAV, [MEDICAL_DATA], AIFF, OGG)" at bounding box center [522, 150] width 451 height 100
click at [0, 0] on input "Upload File (MP3, AAC, WAV, [MEDICAL_DATA], AIFF, OGG)" at bounding box center [0, 0] width 0 height 0
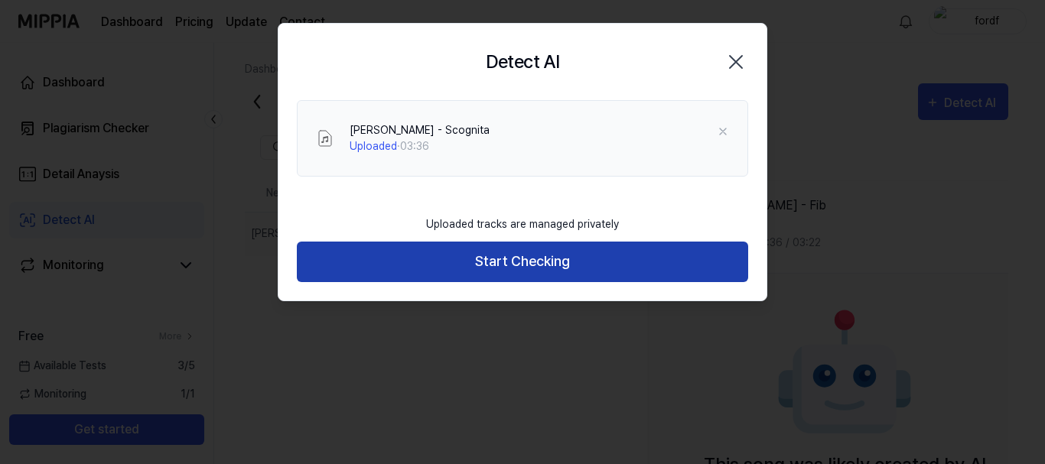
click at [500, 259] on button "Start Checking" at bounding box center [522, 262] width 451 height 41
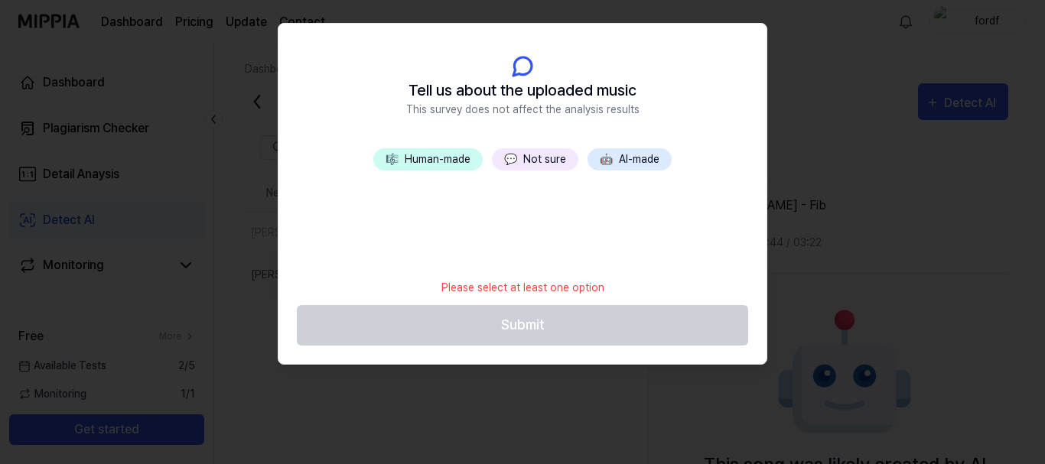
click at [433, 165] on button "🎼 Human-made" at bounding box center [427, 159] width 109 height 22
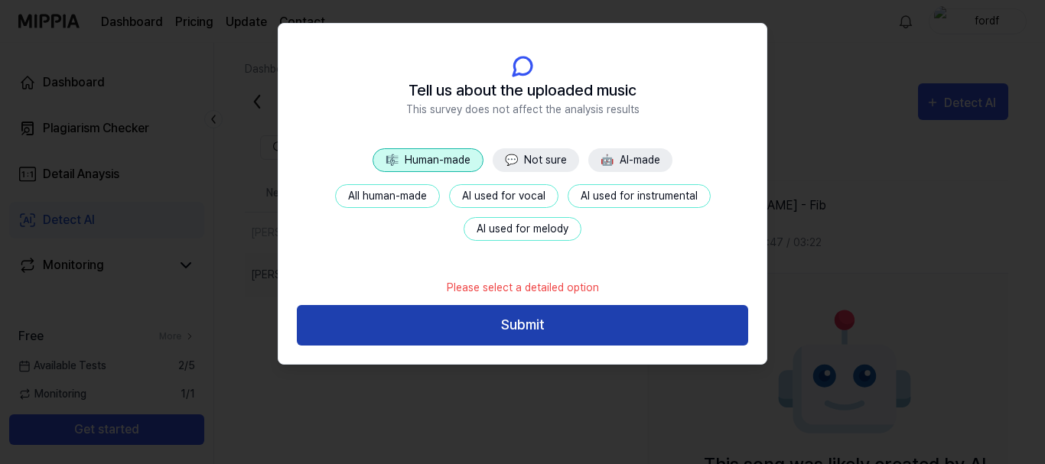
click at [471, 321] on button "Submit" at bounding box center [522, 325] width 451 height 41
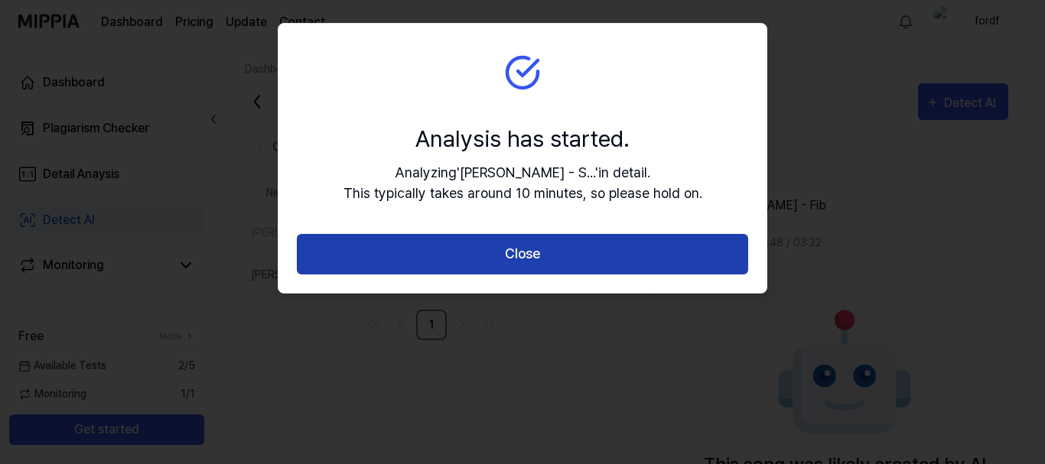
click at [510, 254] on button "Close" at bounding box center [522, 254] width 451 height 41
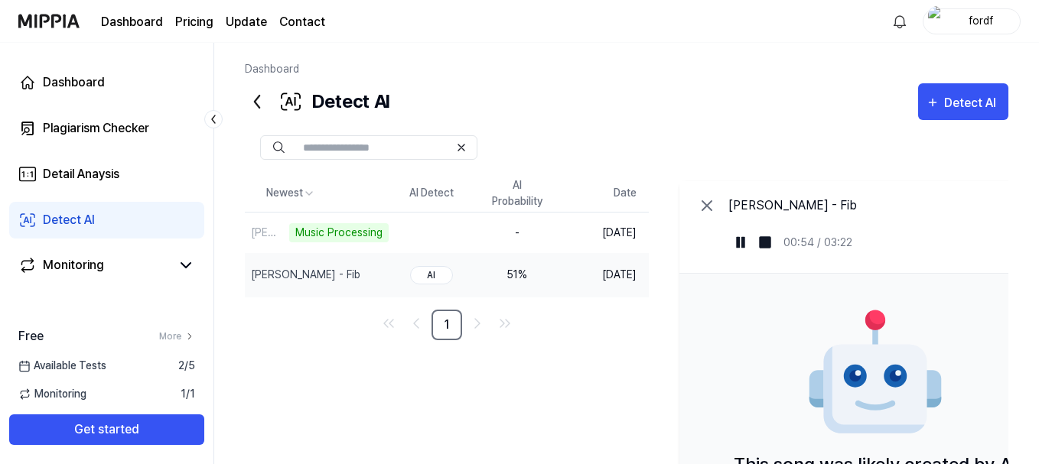
click at [816, 56] on div "Dashboard Detect AI Detect AI Plagiarism Checker Detail Analysis Detect AI Newe…" at bounding box center [626, 254] width 825 height 422
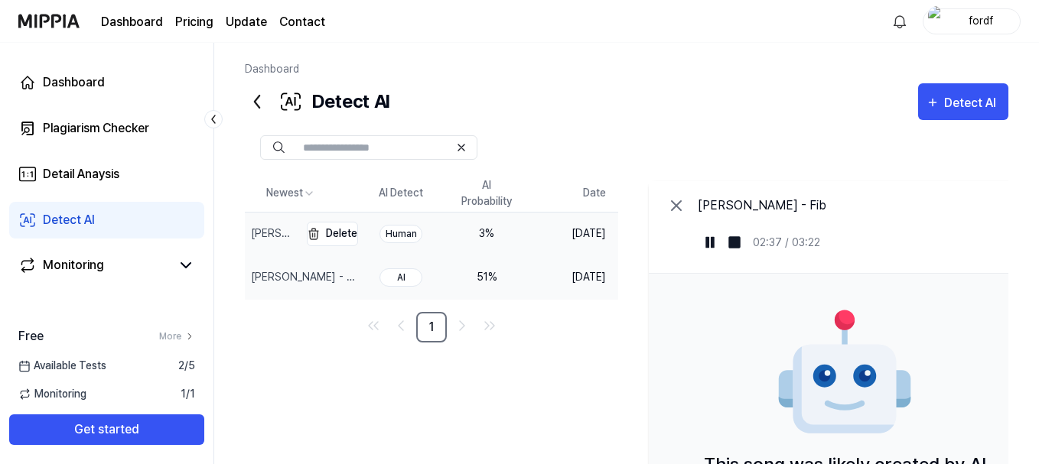
click at [290, 236] on div "[PERSON_NAME] - Scognita" at bounding box center [273, 234] width 45 height 16
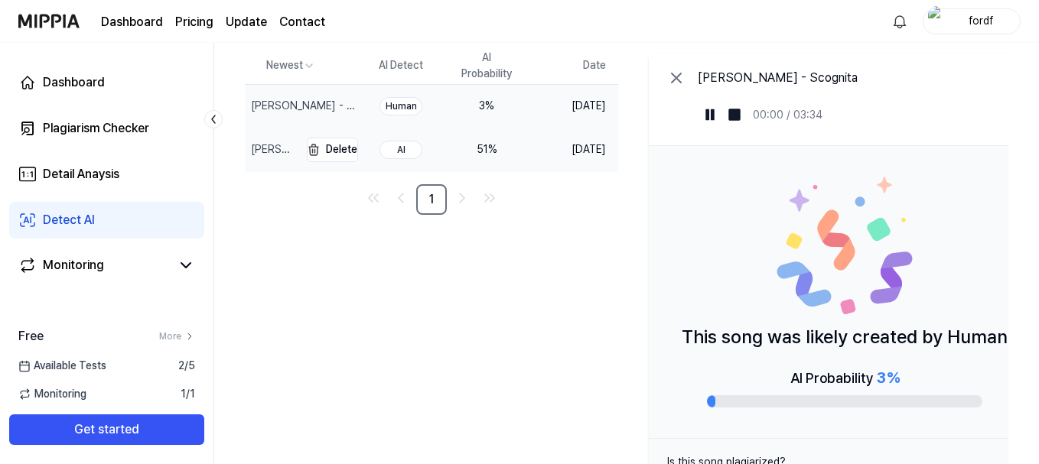
scroll to position [102, 0]
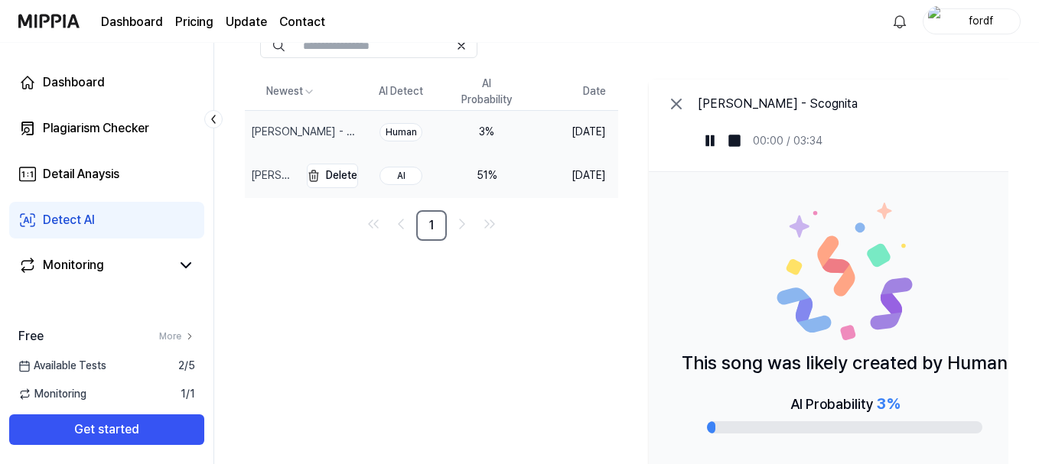
click at [296, 179] on div "[PERSON_NAME] - Fib" at bounding box center [273, 176] width 45 height 16
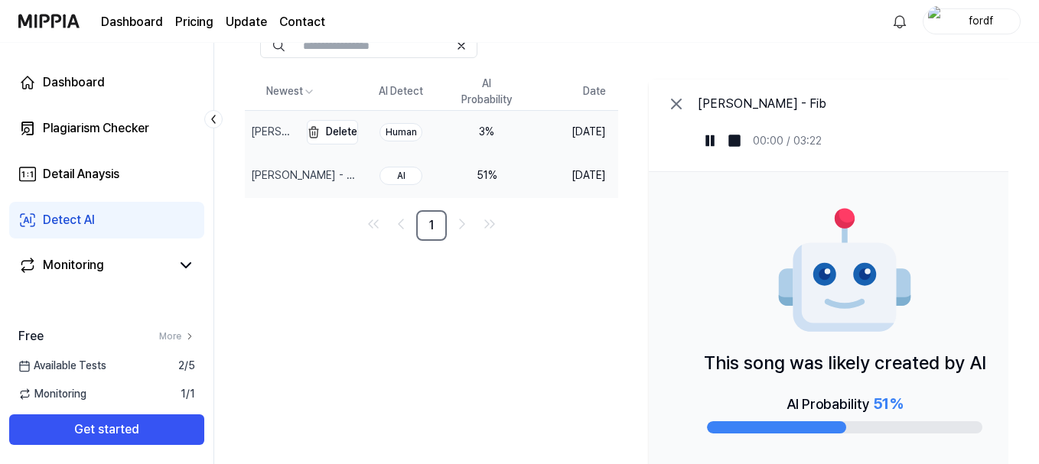
click at [272, 131] on div "[PERSON_NAME] - Scognita" at bounding box center [273, 132] width 45 height 16
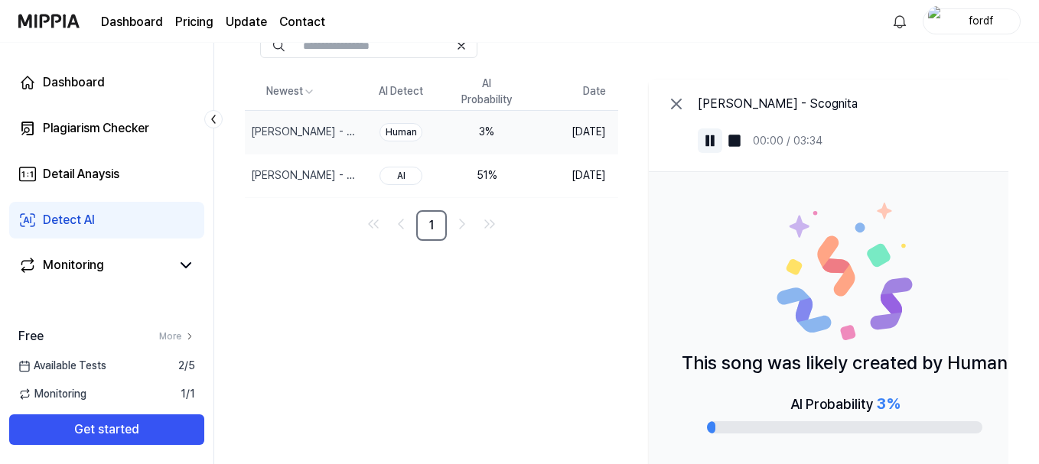
click at [718, 139] on img at bounding box center [709, 140] width 15 height 15
click at [742, 138] on img at bounding box center [734, 140] width 15 height 15
click at [718, 142] on img at bounding box center [709, 140] width 15 height 15
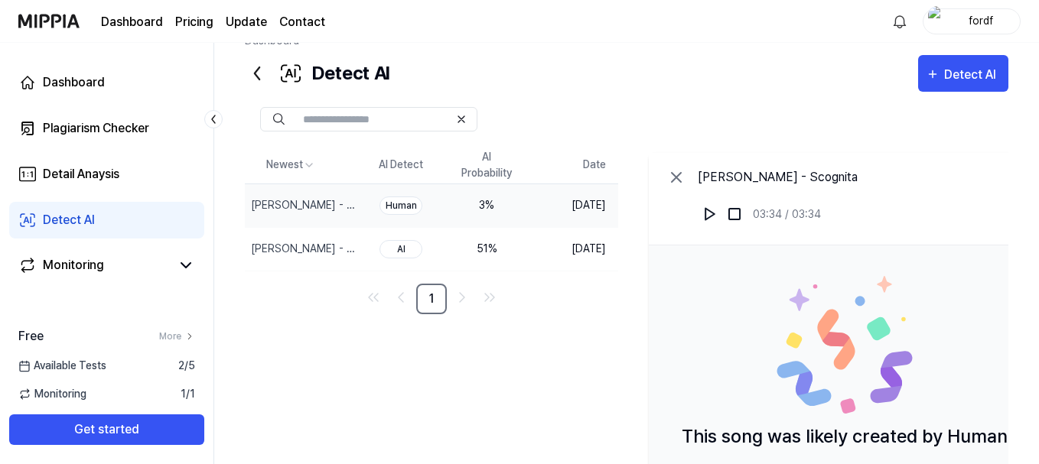
scroll to position [0, 0]
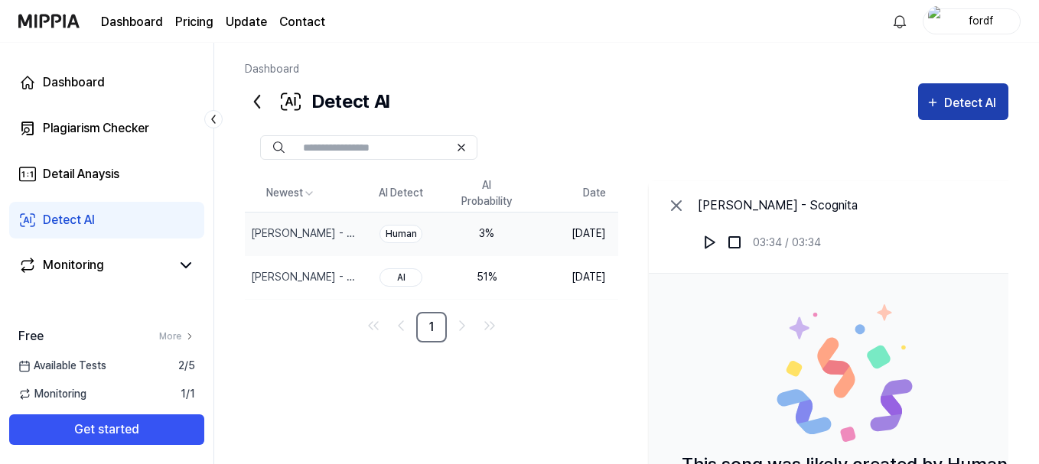
click at [969, 100] on div "Detect AI" at bounding box center [972, 103] width 57 height 20
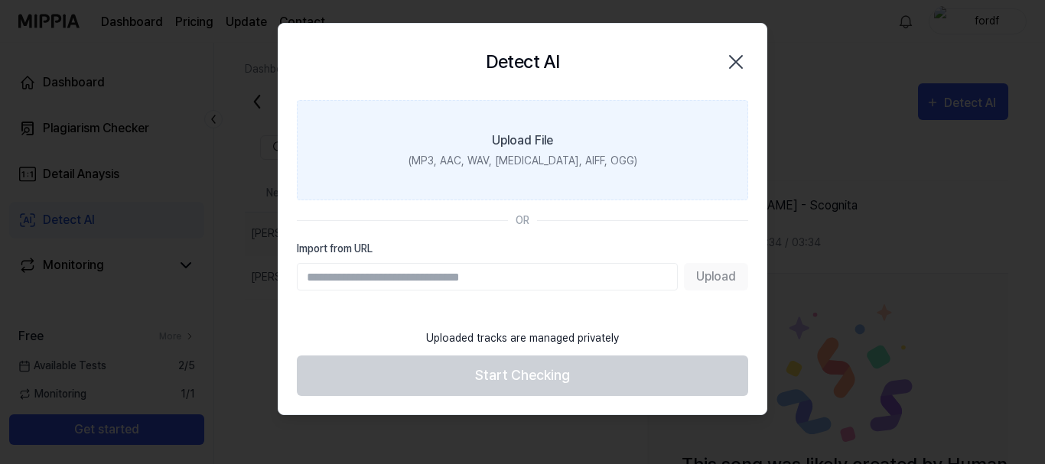
click at [531, 168] on div "(MP3, AAC, WAV, [MEDICAL_DATA], AIFF, OGG)" at bounding box center [523, 161] width 229 height 16
click at [0, 0] on input "Upload File (MP3, AAC, WAV, [MEDICAL_DATA], AIFF, OGG)" at bounding box center [0, 0] width 0 height 0
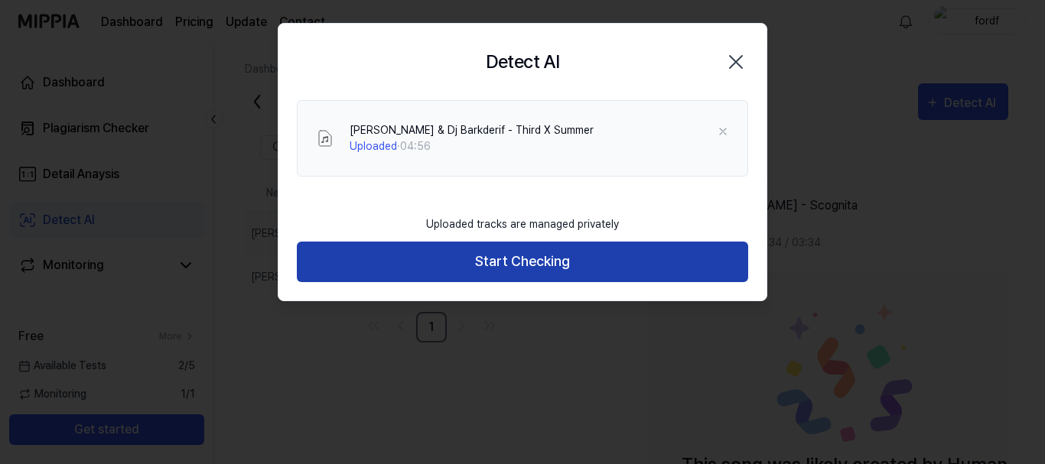
click at [470, 264] on button "Start Checking" at bounding box center [522, 262] width 451 height 41
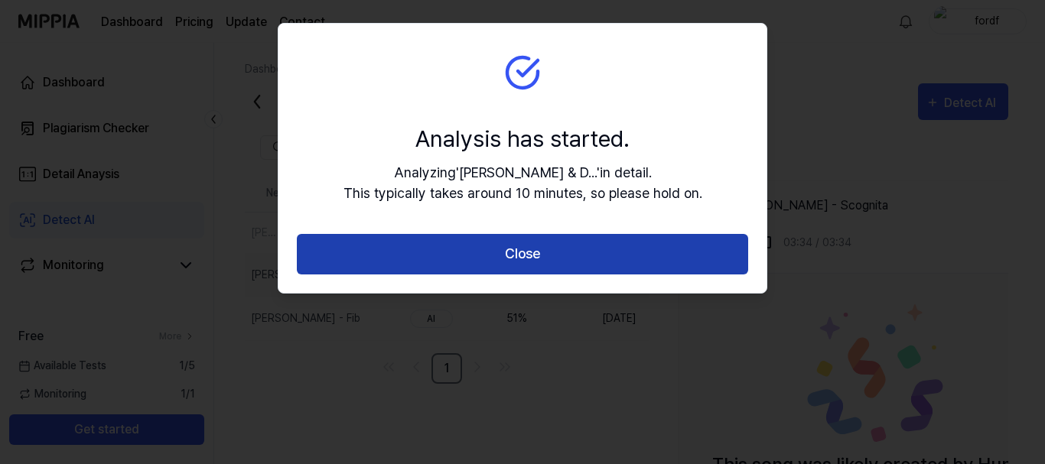
click at [507, 244] on button "Close" at bounding box center [522, 254] width 451 height 41
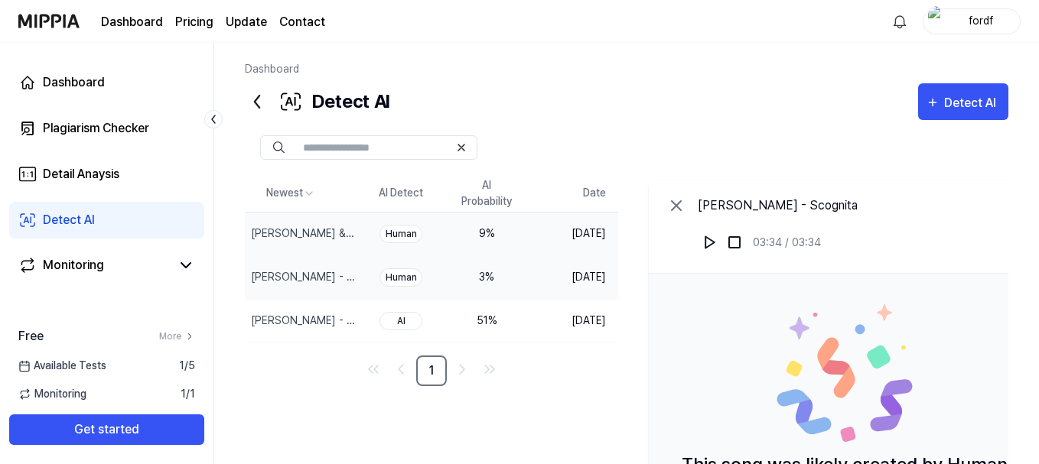
click at [494, 235] on div "9 %" at bounding box center [486, 234] width 61 height 16
click at [722, 244] on button at bounding box center [710, 242] width 24 height 24
drag, startPoint x: 357, startPoint y: 107, endPoint x: 314, endPoint y: 109, distance: 42.9
click at [314, 109] on div "Detect AI Detect AI" at bounding box center [627, 101] width 764 height 37
copy div "Detect AI"
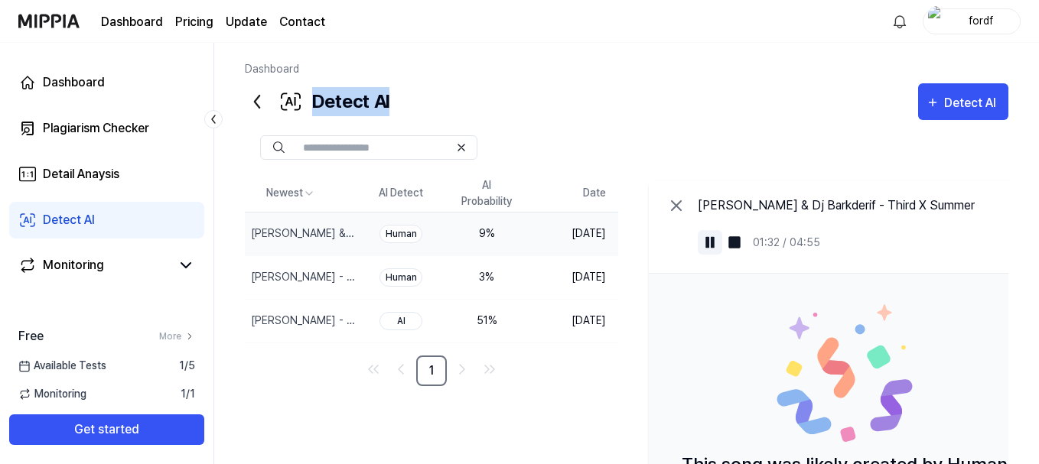
scroll to position [0, 1]
click at [717, 243] on img at bounding box center [709, 242] width 15 height 15
click at [717, 249] on img at bounding box center [709, 242] width 15 height 15
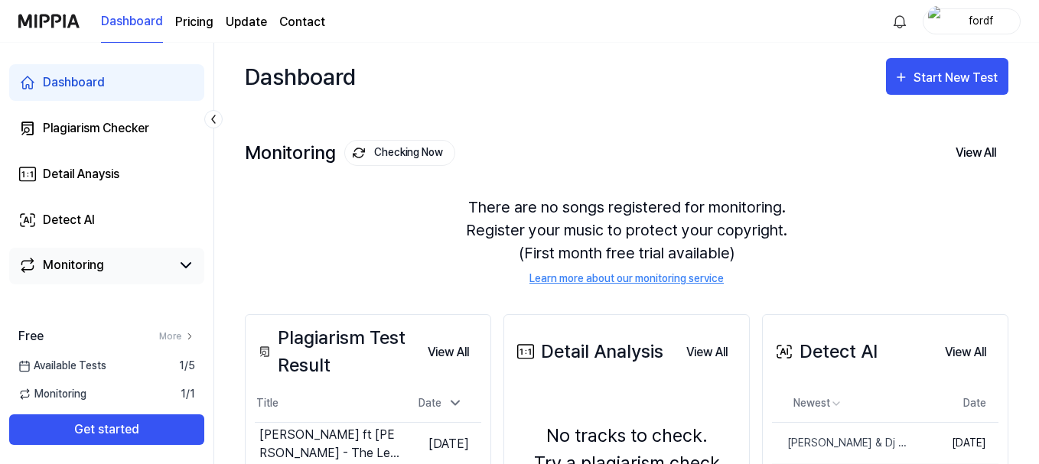
click at [149, 270] on link "Monitoring" at bounding box center [94, 265] width 152 height 18
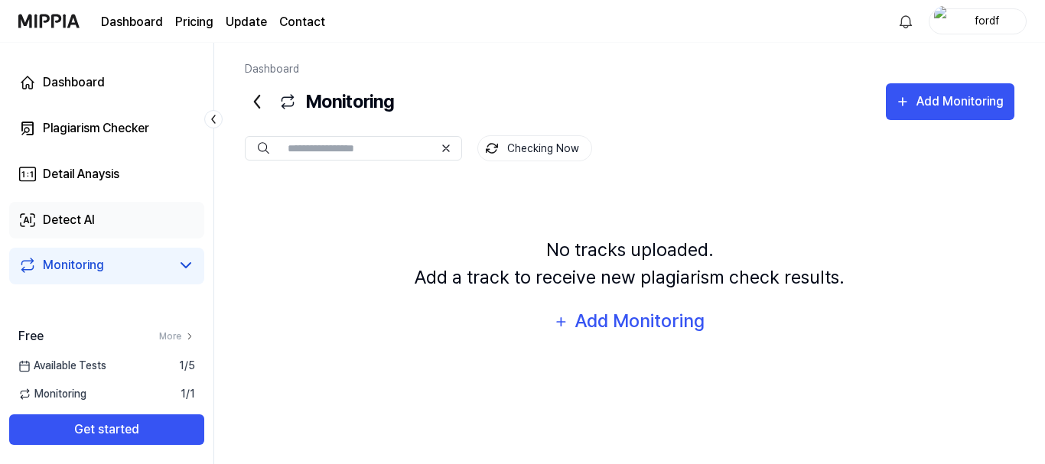
click at [92, 217] on div "Detect AI" at bounding box center [69, 220] width 52 height 18
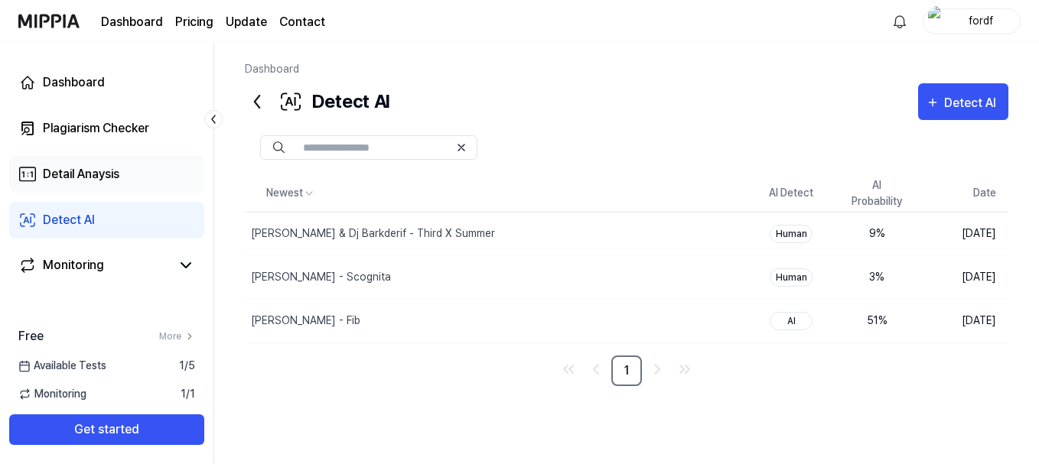
click at [123, 187] on link "Detail Anaysis" at bounding box center [106, 174] width 195 height 37
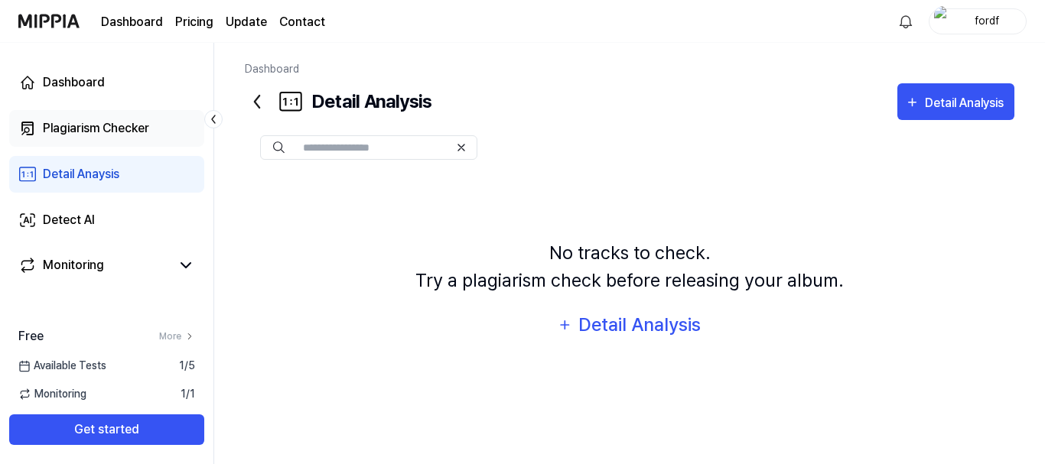
click at [127, 132] on div "Plagiarism Checker" at bounding box center [96, 128] width 106 height 18
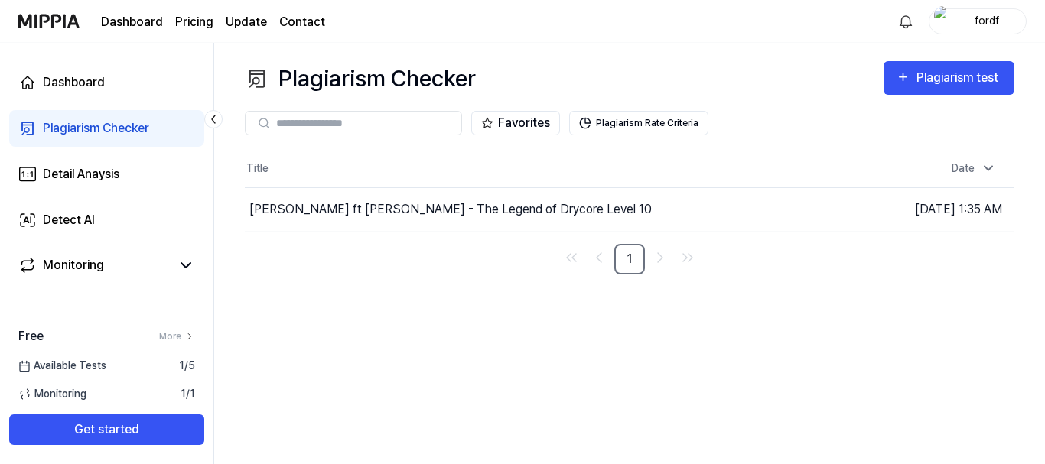
click at [161, 362] on div "Available Tests 1 / 5" at bounding box center [106, 366] width 213 height 16
click at [194, 365] on span "1 / 5" at bounding box center [187, 366] width 16 height 16
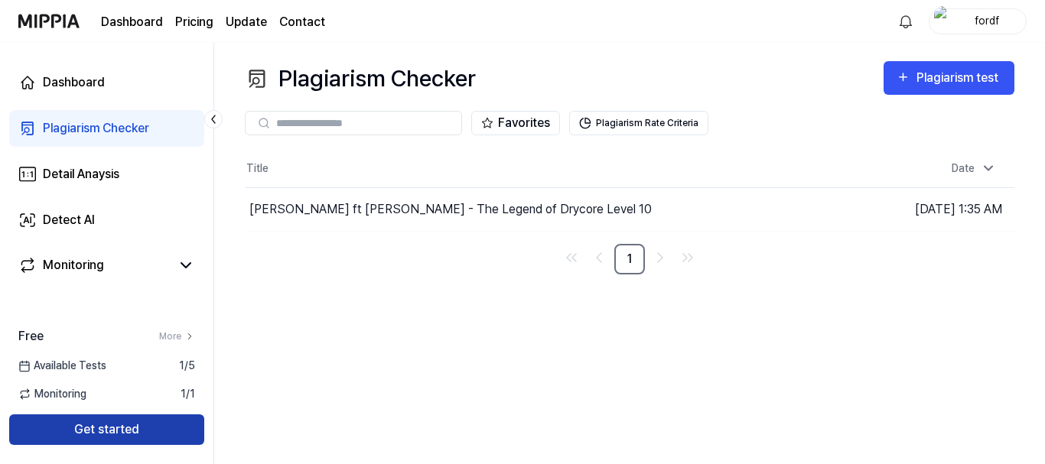
click at [151, 438] on button "Get started" at bounding box center [106, 430] width 195 height 31
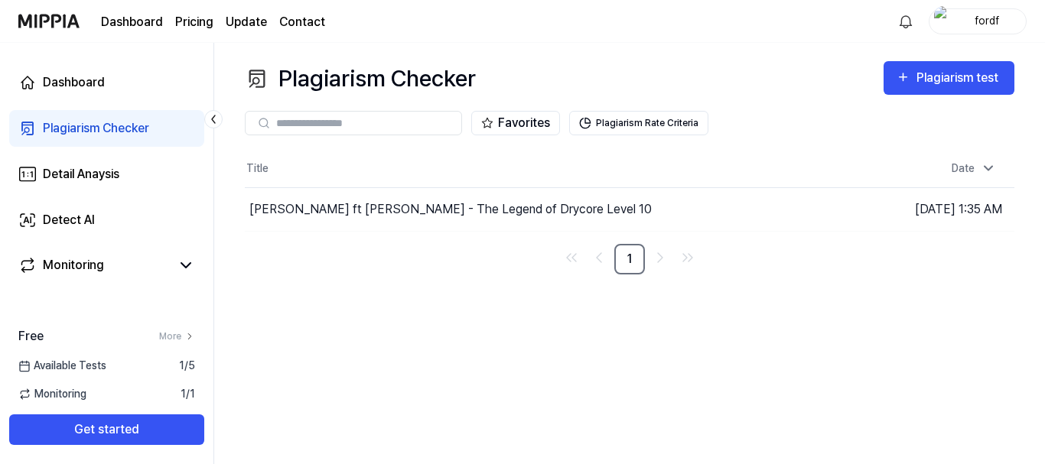
click at [139, 130] on div "Plagiarism Checker" at bounding box center [96, 128] width 106 height 18
click at [633, 117] on button "Plagiarism Rate Criteria" at bounding box center [638, 123] width 139 height 24
click at [599, 121] on button "Plagiarism Rate Criteria" at bounding box center [638, 123] width 139 height 24
click at [679, 210] on button "Go to Results" at bounding box center [714, 209] width 82 height 24
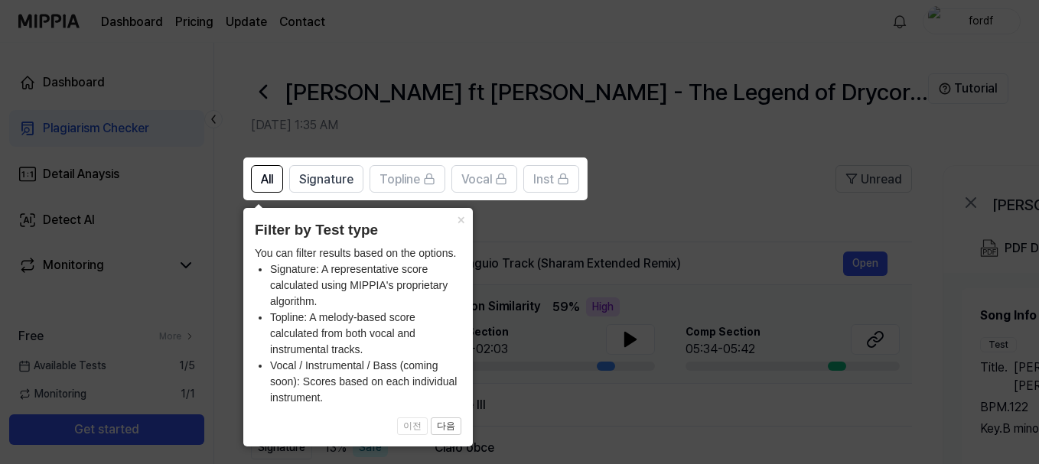
click at [746, 265] on icon at bounding box center [522, 232] width 1045 height 464
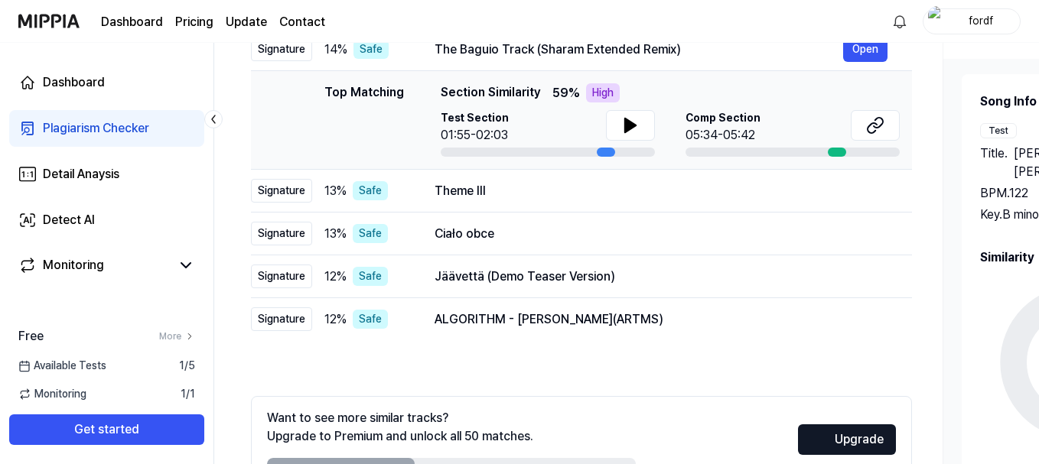
scroll to position [77, 0]
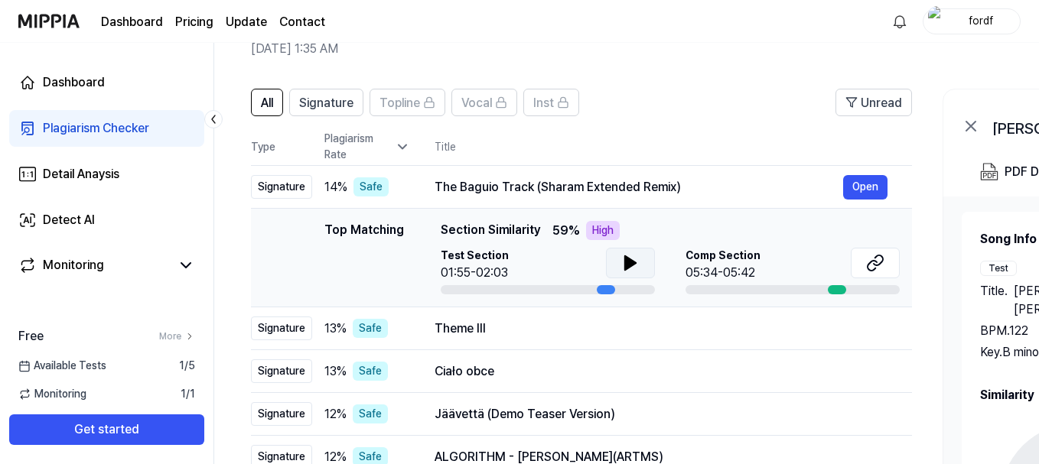
click at [631, 259] on icon at bounding box center [630, 263] width 18 height 18
click at [630, 262] on icon at bounding box center [630, 263] width 18 height 18
click at [865, 255] on button at bounding box center [875, 263] width 49 height 31
click at [622, 260] on icon at bounding box center [630, 263] width 18 height 18
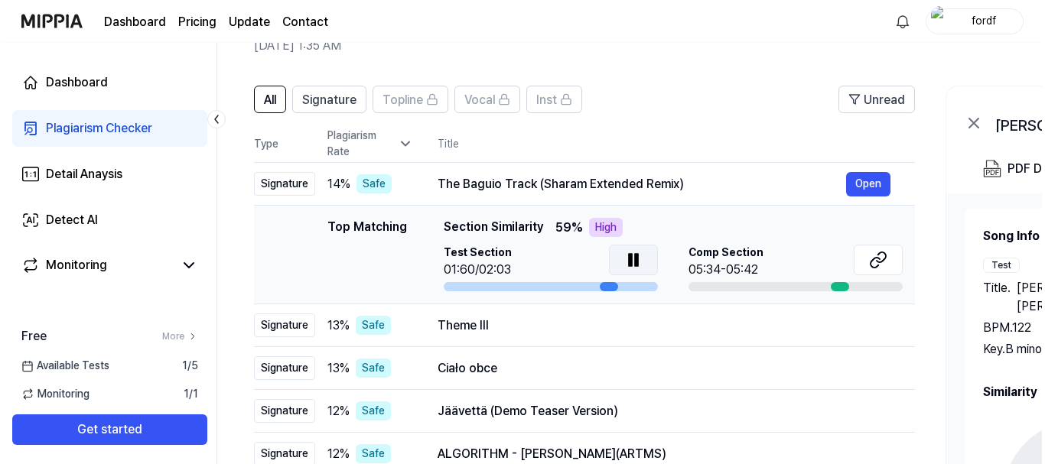
scroll to position [0, 0]
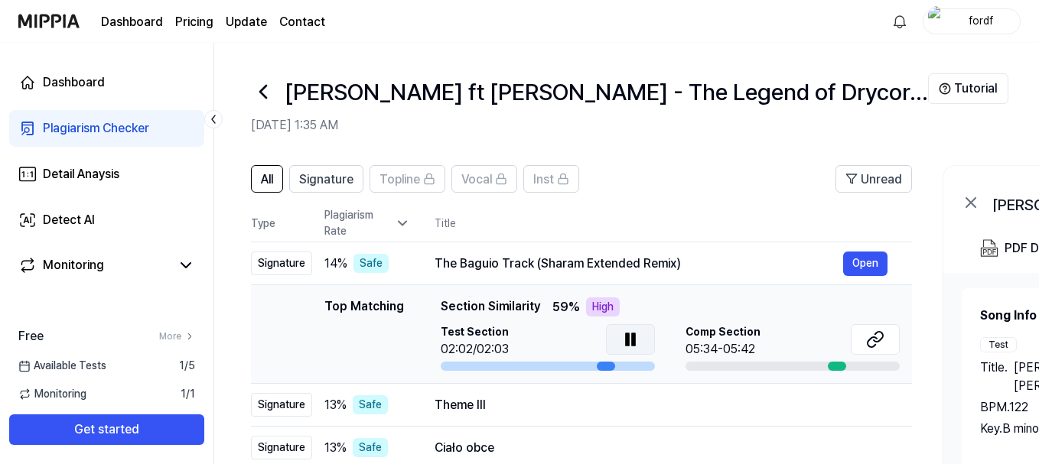
click at [630, 339] on icon at bounding box center [630, 340] width 18 height 18
click at [83, 210] on link "Detect AI" at bounding box center [106, 220] width 195 height 37
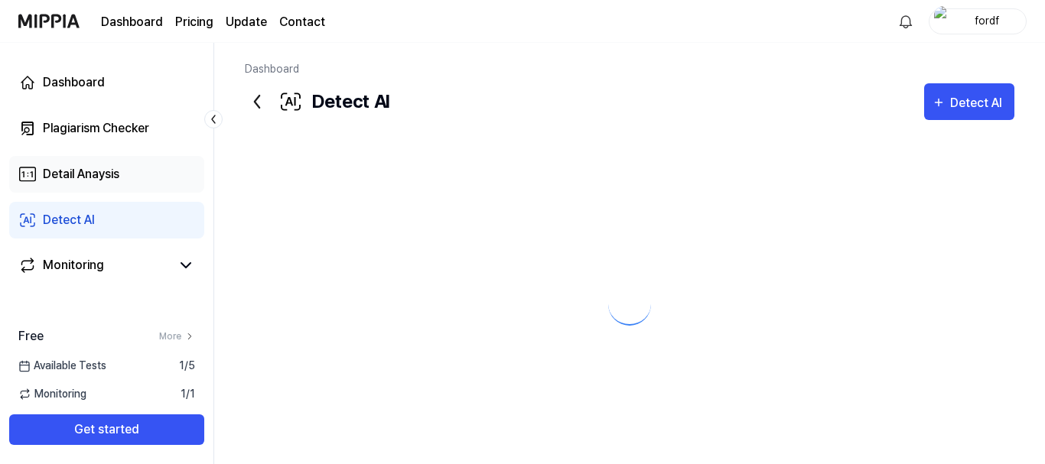
click at [78, 183] on div "Detail Anaysis" at bounding box center [81, 174] width 77 height 18
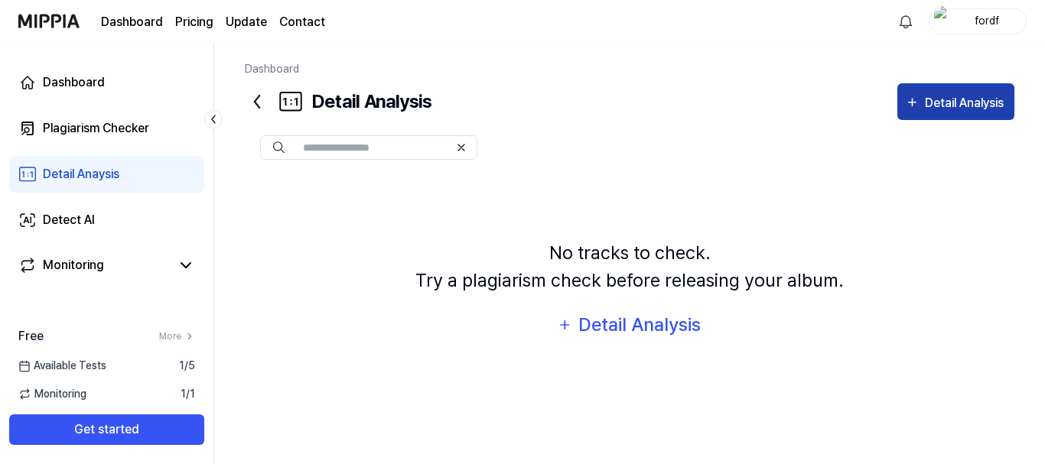
click at [945, 99] on div "Detail Analysis" at bounding box center [966, 103] width 83 height 20
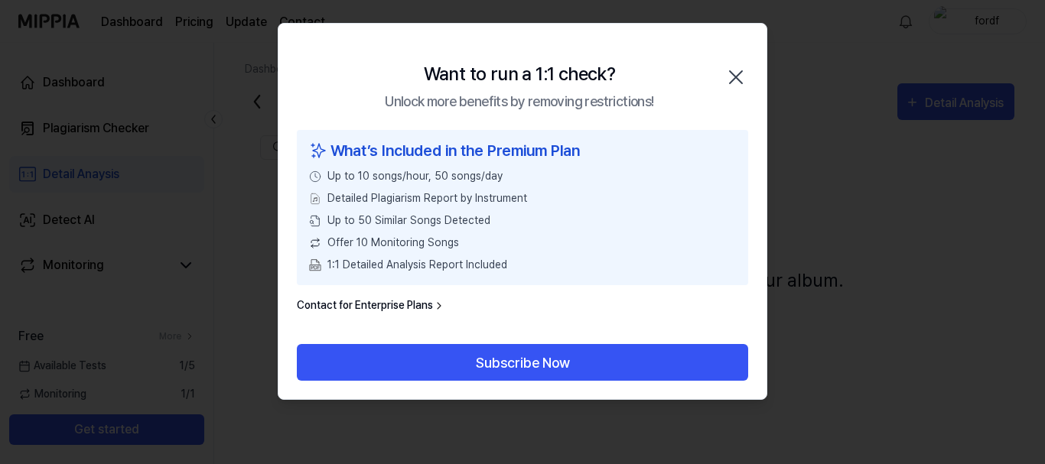
click at [738, 77] on icon "button" at bounding box center [736, 77] width 24 height 24
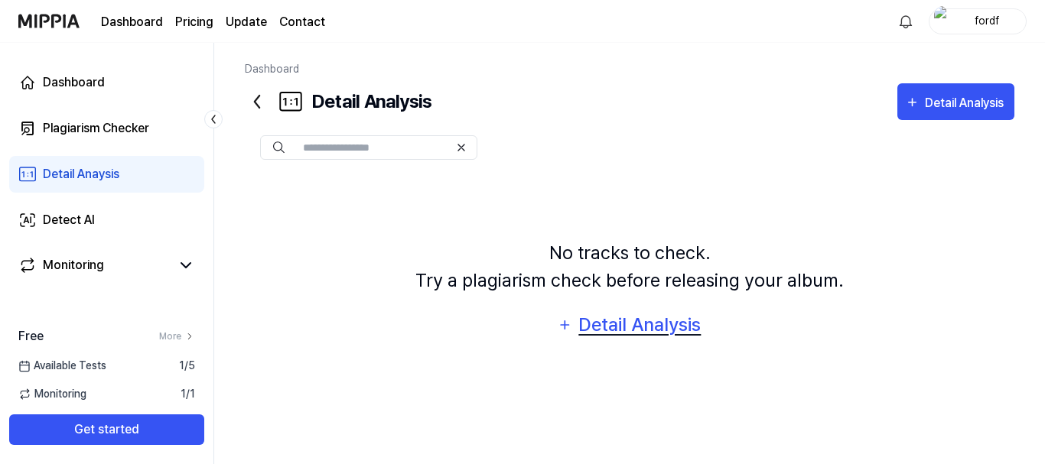
click at [618, 331] on div "Detail Analysis" at bounding box center [640, 325] width 125 height 29
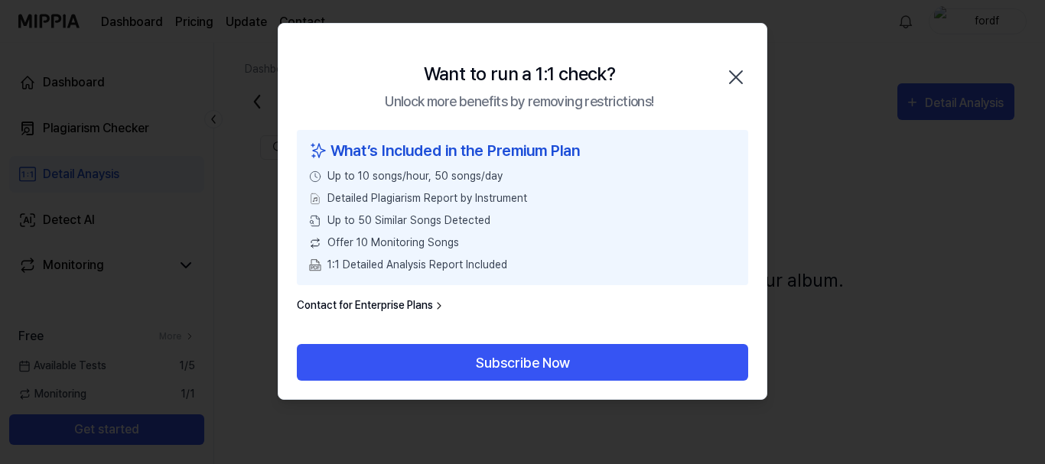
click at [833, 252] on div at bounding box center [522, 232] width 1045 height 464
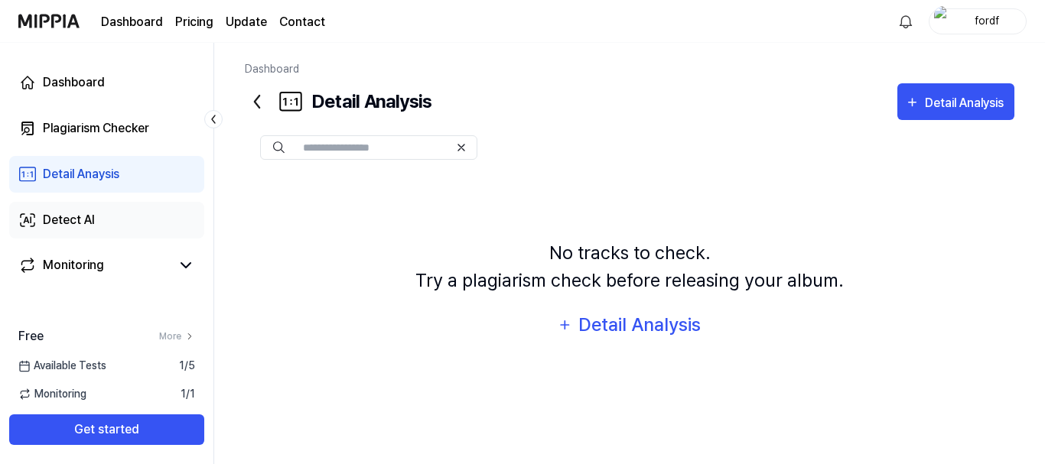
click at [61, 217] on div "Detect AI" at bounding box center [69, 220] width 52 height 18
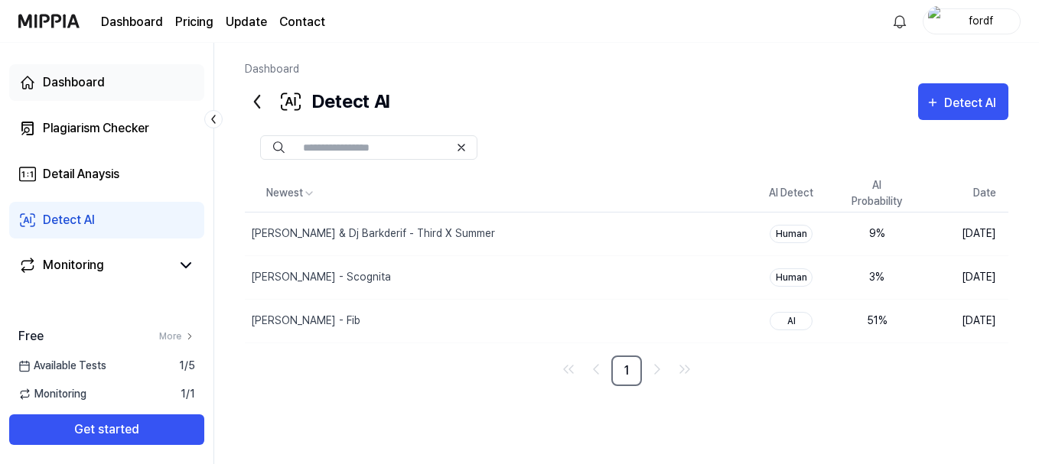
click at [78, 91] on div "Dashboard" at bounding box center [74, 82] width 62 height 18
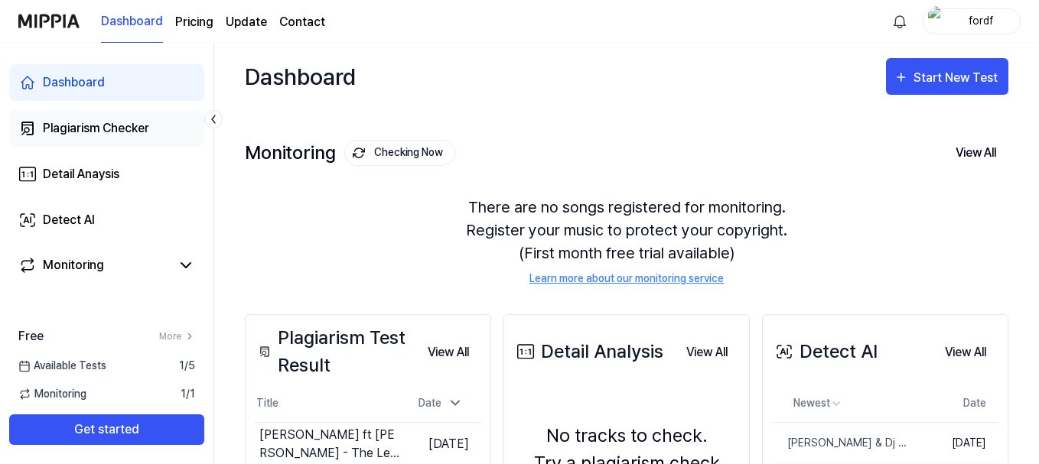
click at [83, 126] on div "Plagiarism Checker" at bounding box center [96, 128] width 106 height 18
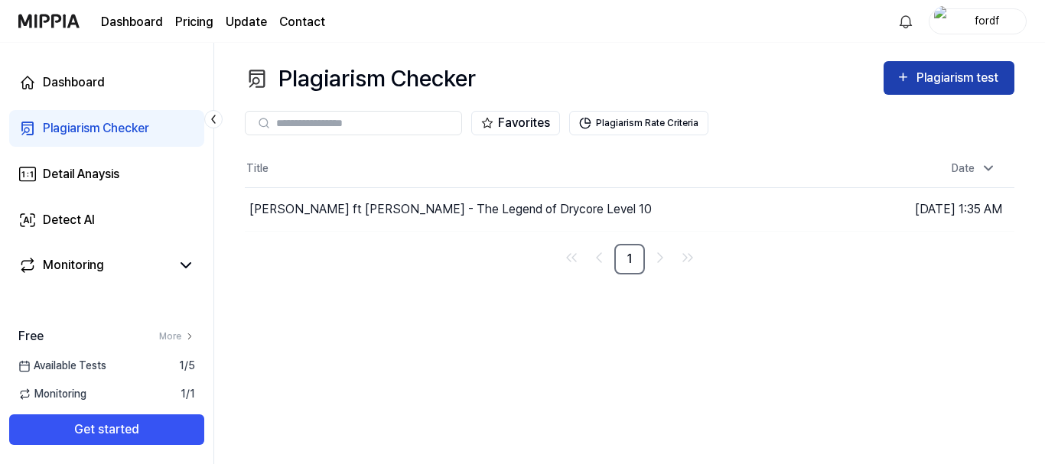
click at [940, 74] on div "Plagiarism test" at bounding box center [960, 78] width 86 height 20
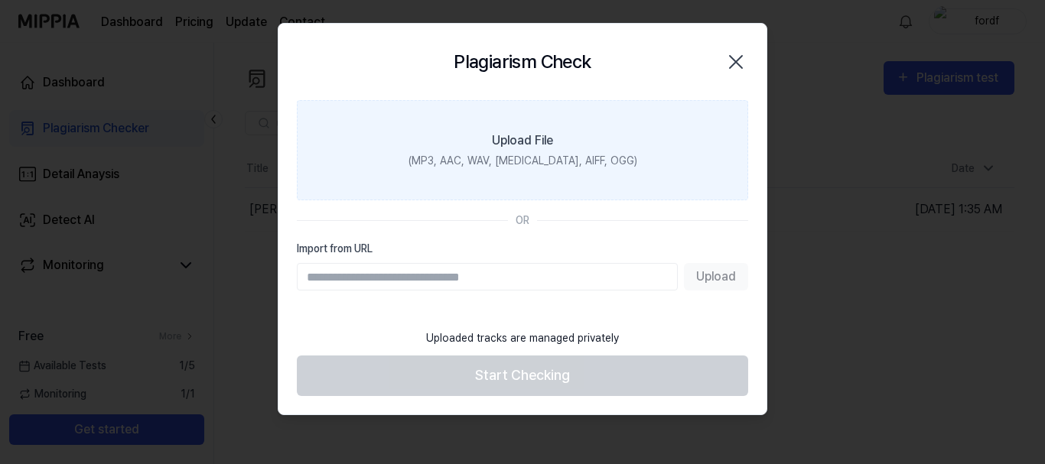
click at [477, 125] on label "Upload File (MP3, AAC, WAV, [MEDICAL_DATA], AIFF, OGG)" at bounding box center [522, 150] width 451 height 100
click at [0, 0] on input "Upload File (MP3, AAC, WAV, [MEDICAL_DATA], AIFF, OGG)" at bounding box center [0, 0] width 0 height 0
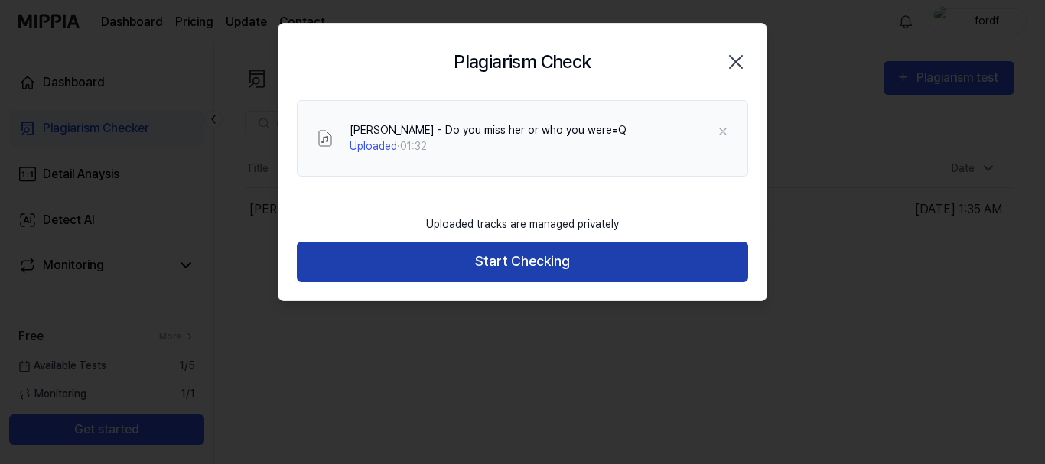
click at [543, 253] on button "Start Checking" at bounding box center [522, 262] width 451 height 41
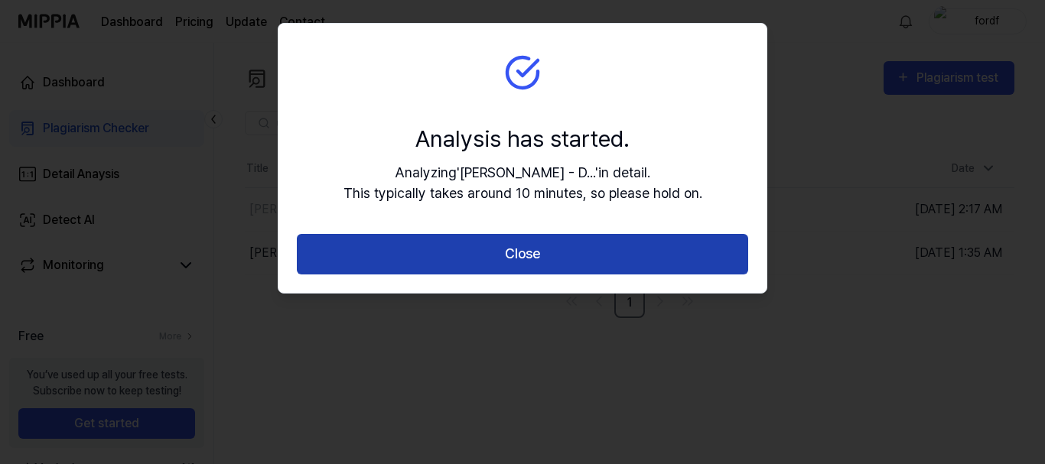
click at [598, 259] on button "Close" at bounding box center [522, 254] width 451 height 41
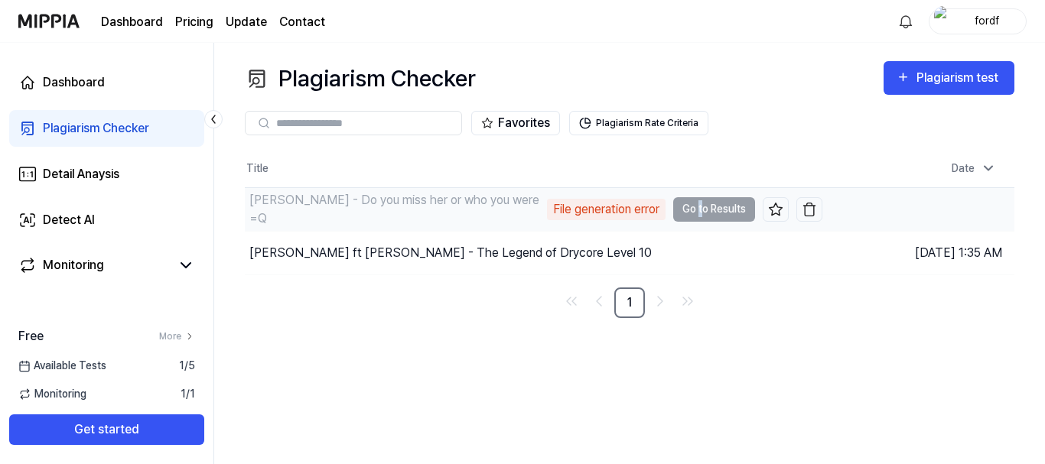
click at [699, 213] on td "[PERSON_NAME] - Do you miss her or who you were=Q File generation error Go to R…" at bounding box center [534, 209] width 578 height 43
